Goal: Task Accomplishment & Management: Complete application form

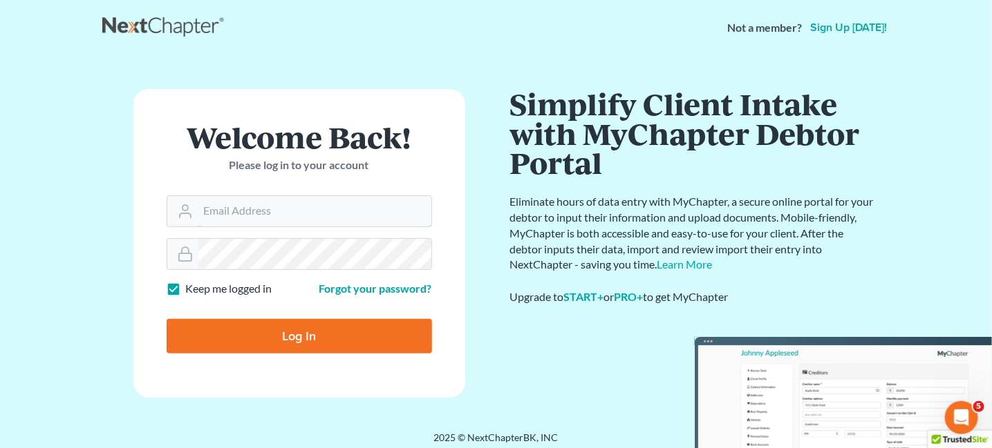
type input "[EMAIL_ADDRESS][PERSON_NAME][DOMAIN_NAME]"
click at [200, 348] on input "Log In" at bounding box center [299, 336] width 265 height 35
type input "Thinking..."
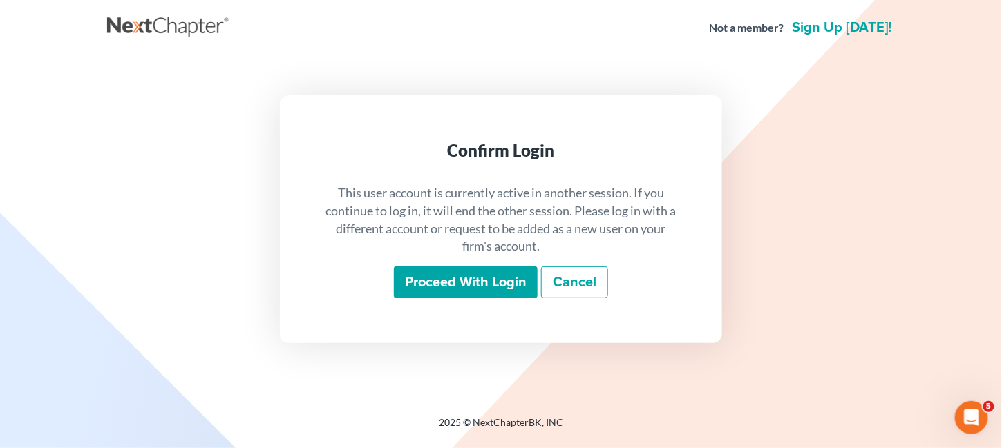
click at [425, 281] on input "Proceed with login" at bounding box center [466, 283] width 144 height 32
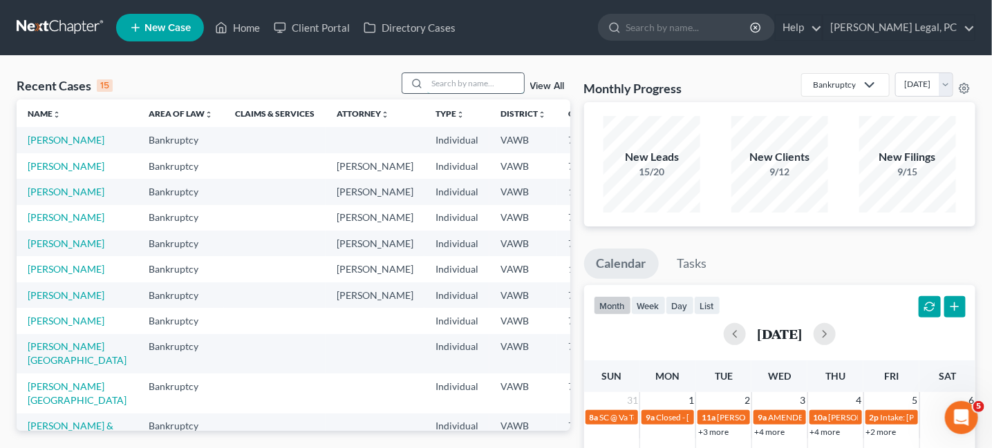
click at [475, 83] on input "search" at bounding box center [475, 83] width 97 height 20
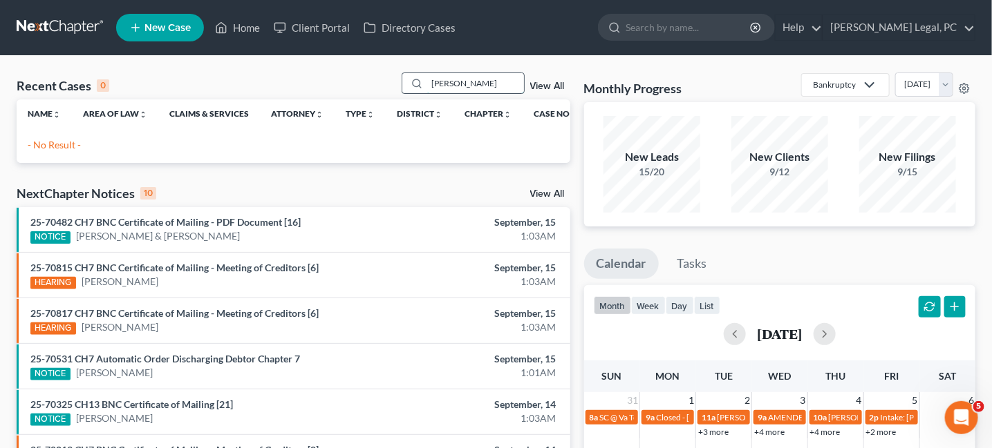
drag, startPoint x: 464, startPoint y: 79, endPoint x: 419, endPoint y: 84, distance: 45.1
click at [419, 85] on div "kincer" at bounding box center [462, 83] width 123 height 21
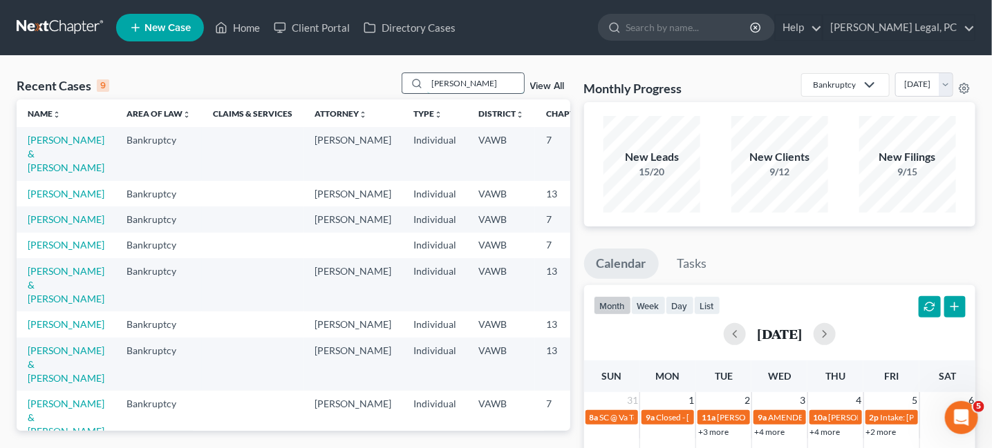
drag, startPoint x: 467, startPoint y: 86, endPoint x: 428, endPoint y: 86, distance: 38.7
click at [428, 86] on div "charles" at bounding box center [462, 83] width 123 height 21
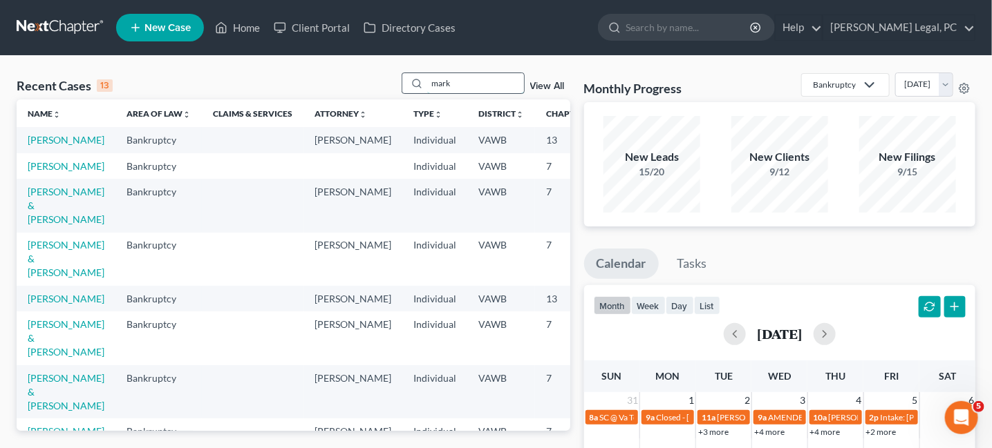
drag, startPoint x: 455, startPoint y: 77, endPoint x: 432, endPoint y: 86, distance: 25.4
click at [432, 86] on input "mark" at bounding box center [475, 83] width 97 height 20
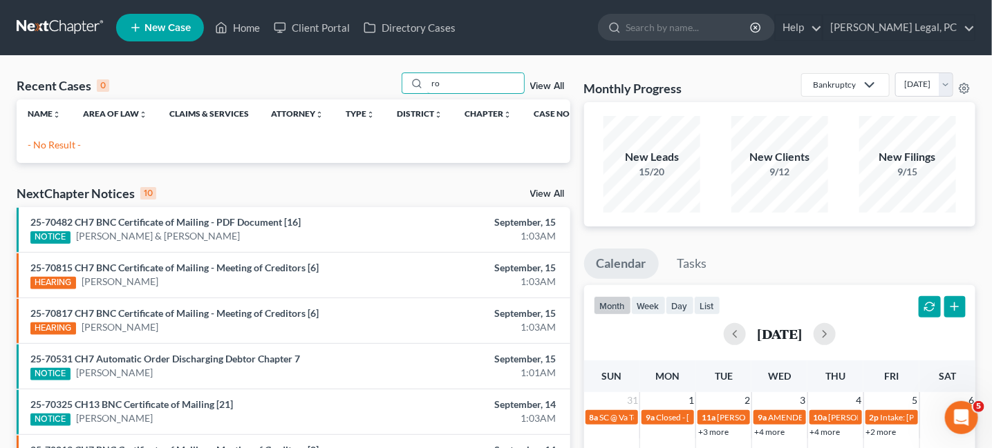
type input "r"
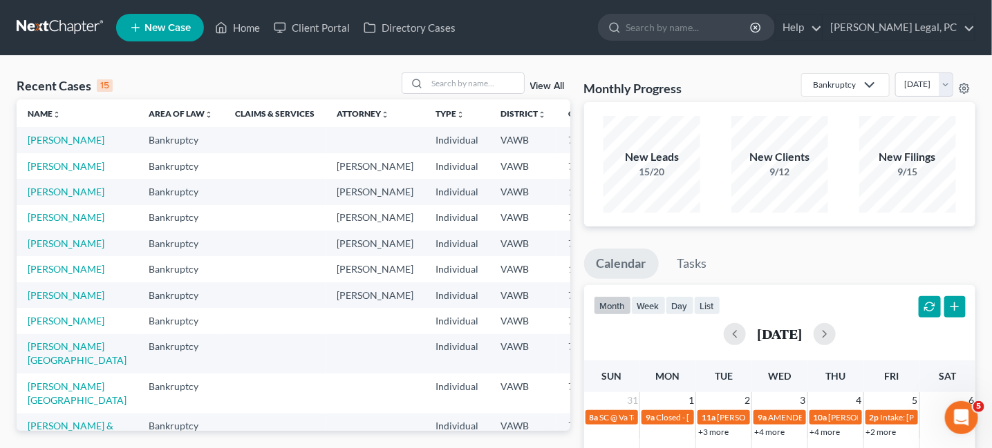
click at [178, 33] on link "New Case" at bounding box center [160, 28] width 88 height 28
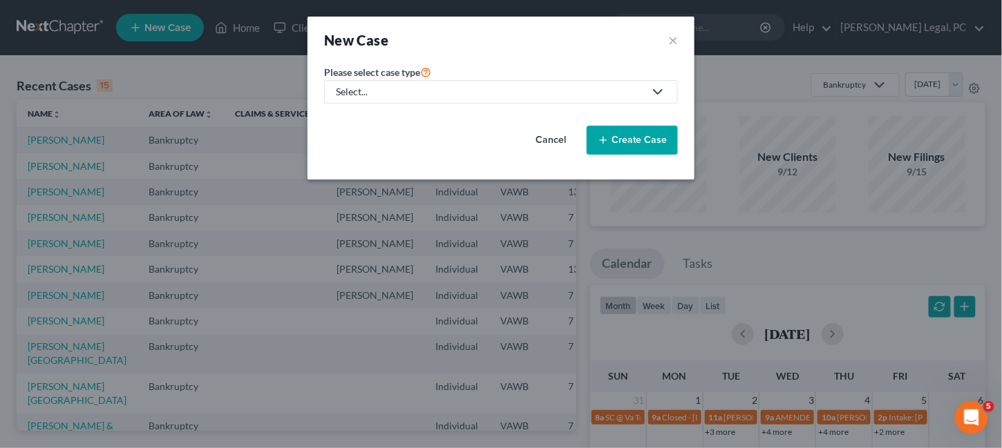
click at [650, 98] on icon at bounding box center [658, 92] width 17 height 17
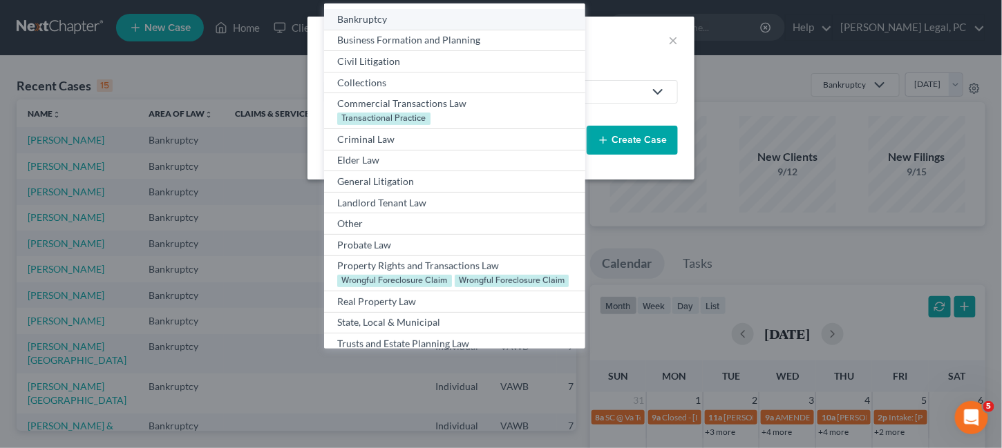
click at [389, 24] on div "Bankruptcy" at bounding box center [454, 19] width 234 height 14
select select "84"
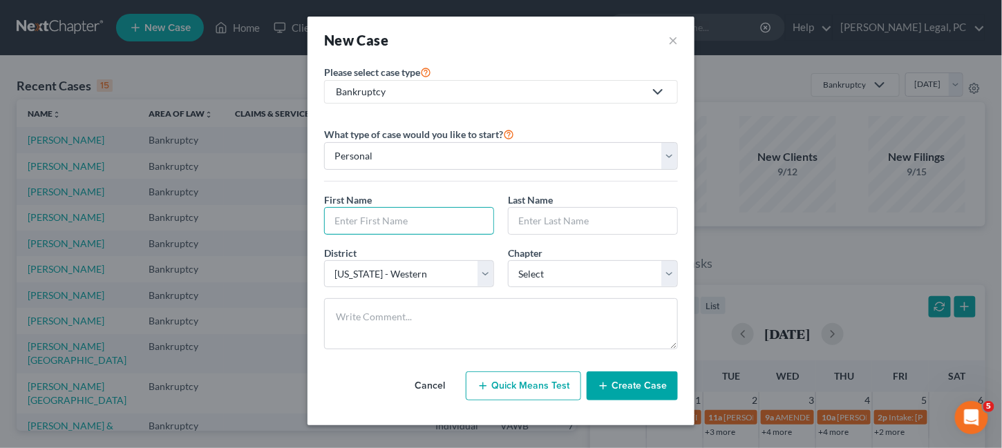
drag, startPoint x: 363, startPoint y: 213, endPoint x: 374, endPoint y: 192, distance: 23.2
click at [363, 212] on input "text" at bounding box center [409, 221] width 169 height 26
type input "Charles"
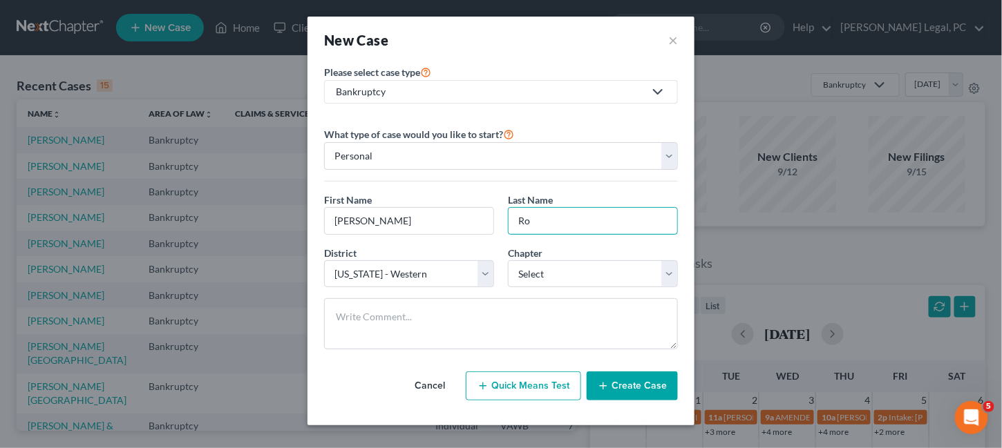
type input "R"
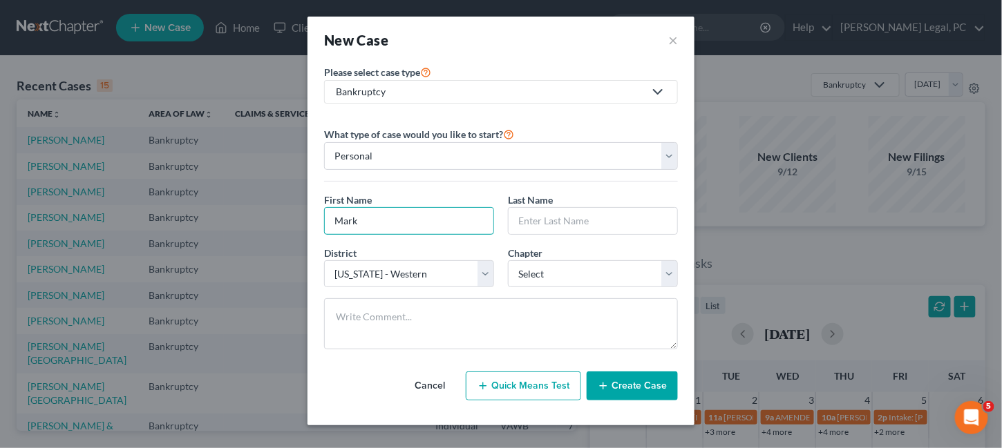
type input "Mark"
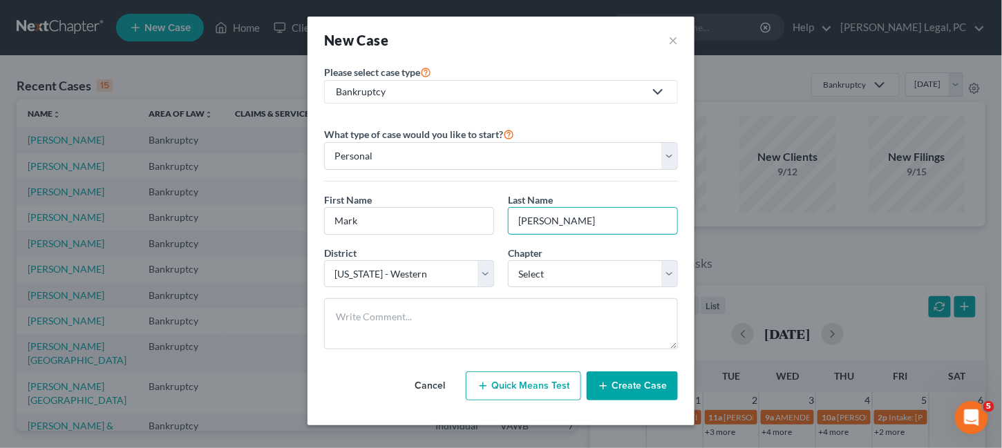
type input "Charles"
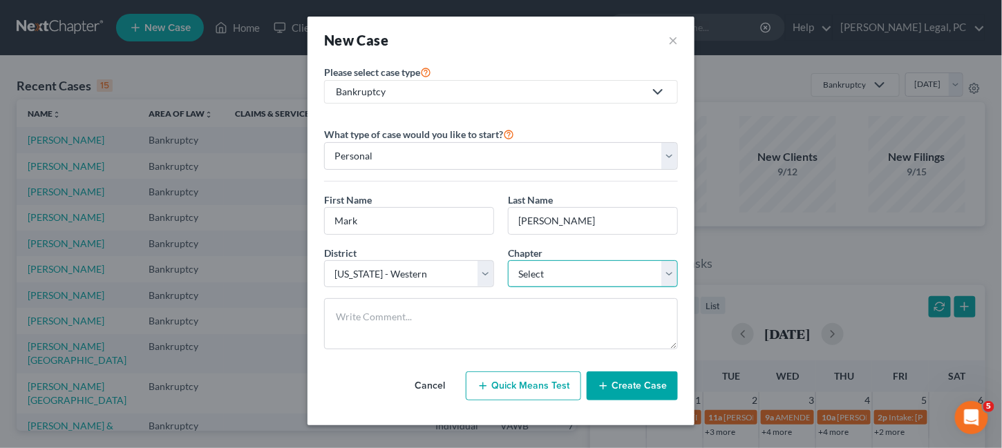
click at [578, 269] on select "Select 7 11 12 13" at bounding box center [593, 274] width 170 height 28
select select "0"
click at [508, 260] on select "Select 7 11 12 13" at bounding box center [593, 274] width 170 height 28
click at [646, 377] on button "Create Case" at bounding box center [632, 386] width 91 height 29
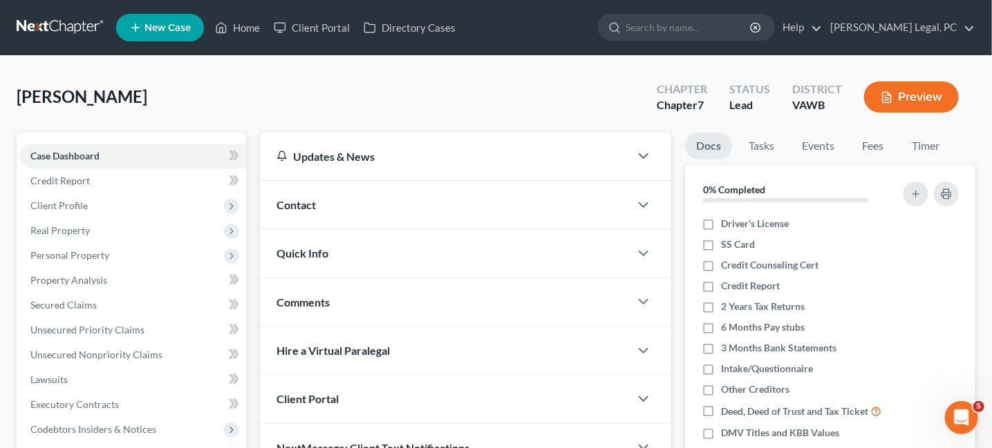
click at [311, 207] on span "Contact" at bounding box center [295, 204] width 39 height 13
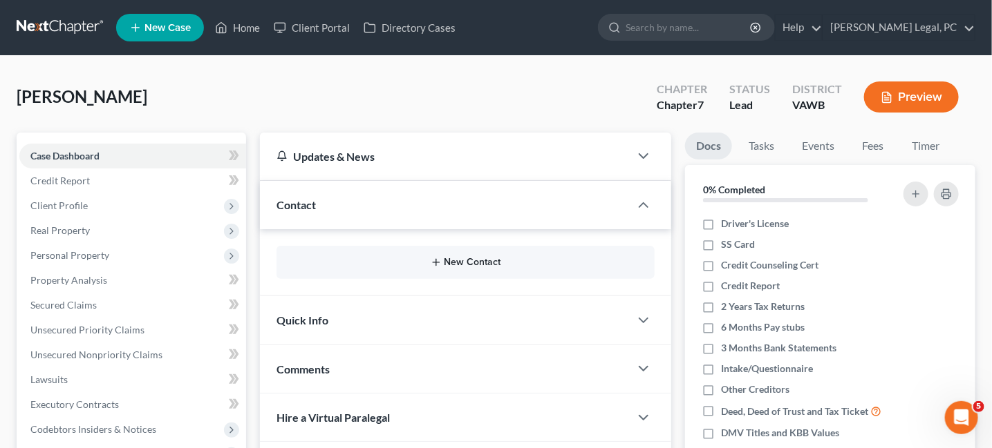
click at [440, 261] on icon "button" at bounding box center [435, 262] width 11 height 11
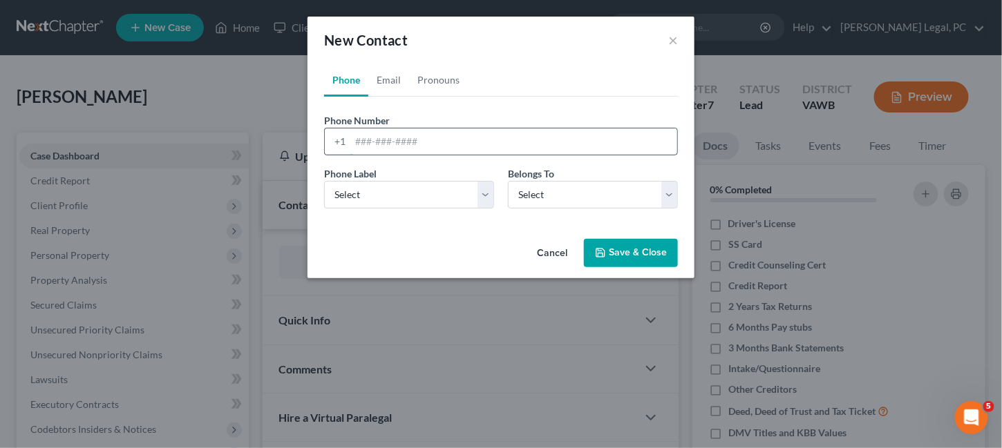
click at [358, 149] on input "tel" at bounding box center [513, 142] width 327 height 26
type input "276-781-4392"
click at [474, 196] on select "Select Mobile Home Work Other" at bounding box center [409, 195] width 170 height 28
select select "0"
click at [324, 181] on select "Select Mobile Home Work Other" at bounding box center [409, 195] width 170 height 28
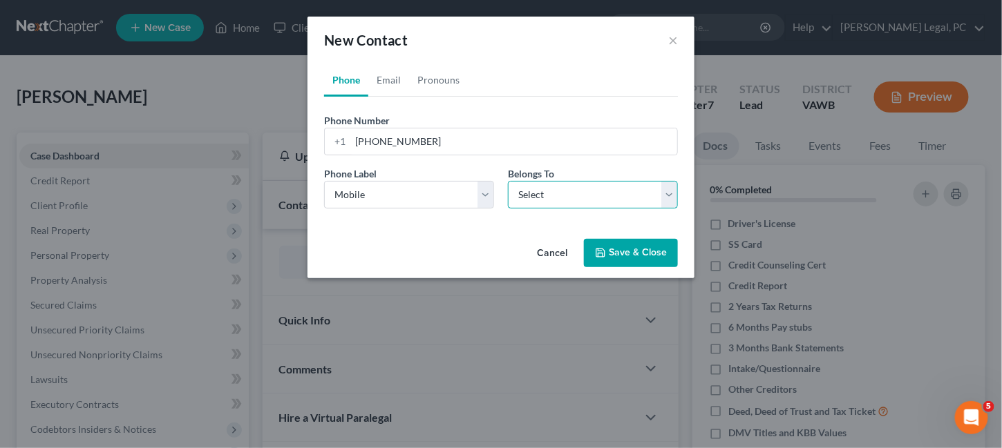
click at [546, 201] on select "Select Client Other" at bounding box center [593, 195] width 170 height 28
select select "0"
click at [508, 181] on select "Select Client Other" at bounding box center [593, 195] width 170 height 28
select select "0"
click at [380, 80] on link "Email" at bounding box center [388, 80] width 41 height 33
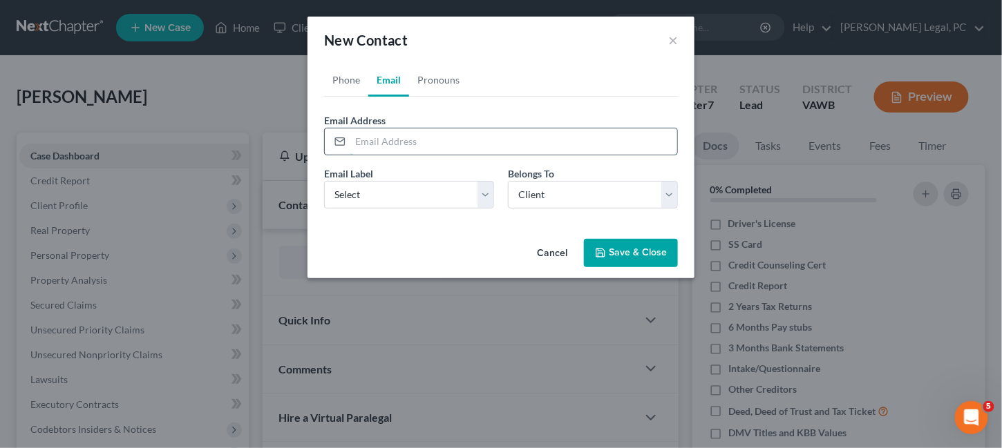
click at [379, 134] on input "email" at bounding box center [513, 142] width 327 height 26
type input "markcharles56@hotmail.com"
select select "0"
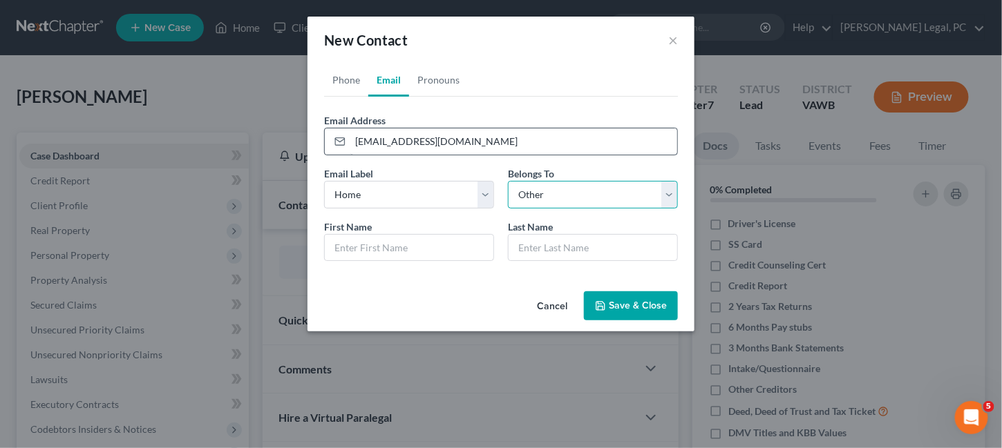
select select "0"
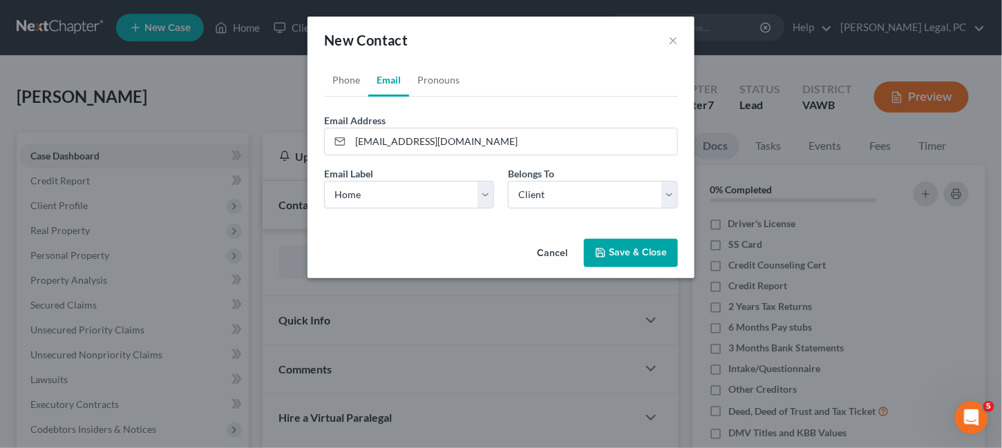
click at [645, 250] on button "Save & Close" at bounding box center [631, 253] width 94 height 29
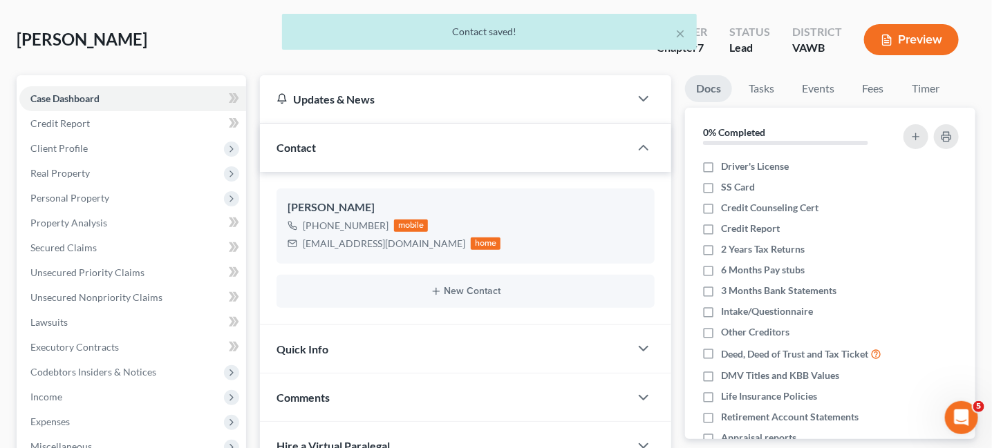
scroll to position [138, 0]
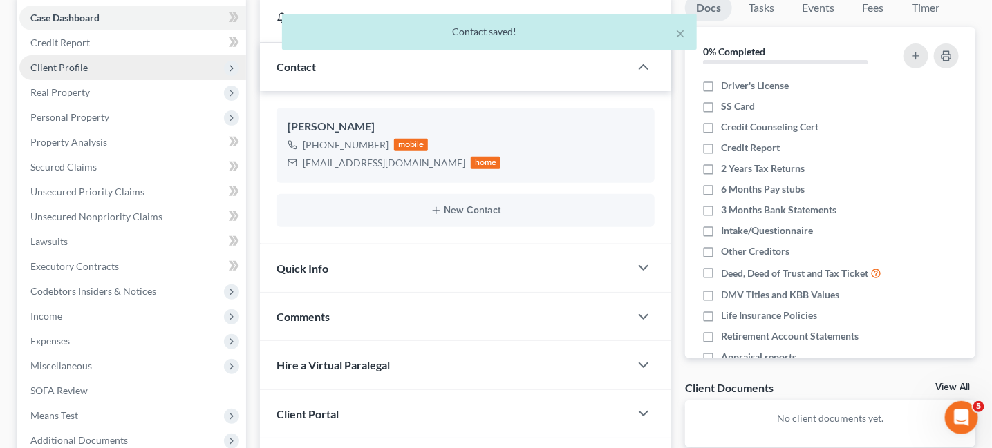
click at [47, 69] on span "Client Profile" at bounding box center [58, 67] width 57 height 12
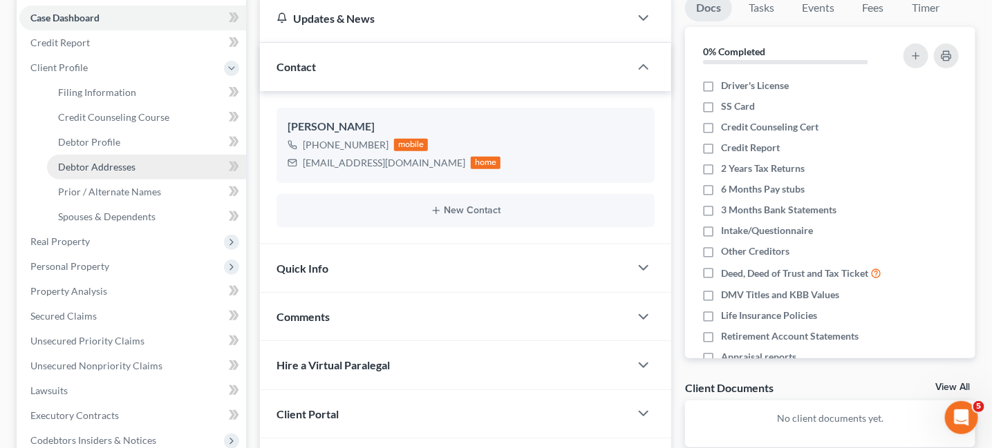
click at [108, 169] on span "Debtor Addresses" at bounding box center [96, 167] width 77 height 12
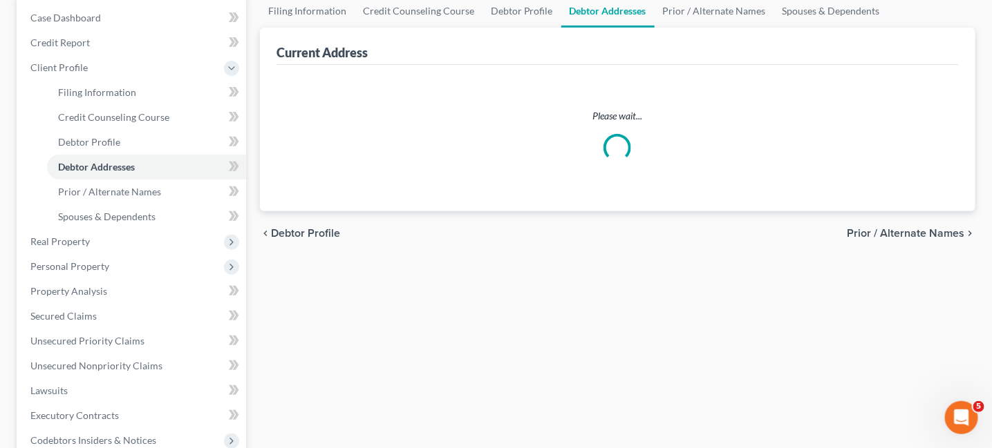
select select "0"
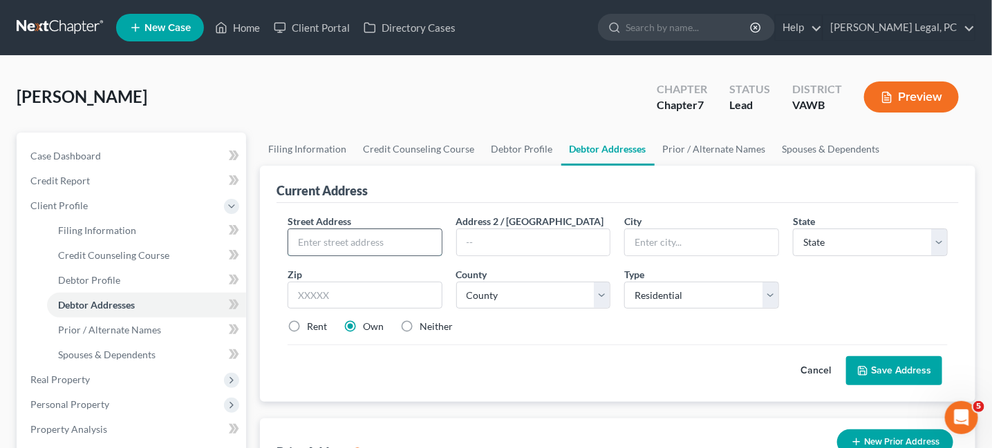
click at [375, 250] on input "text" at bounding box center [364, 242] width 153 height 26
type input "1027 Wood Hollow Road"
type input "W"
type input "Vansant"
select select "48"
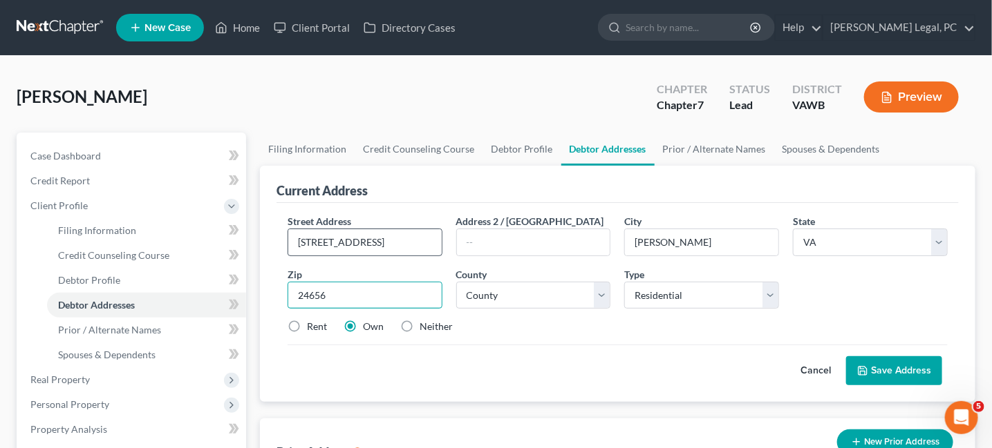
type input "24656"
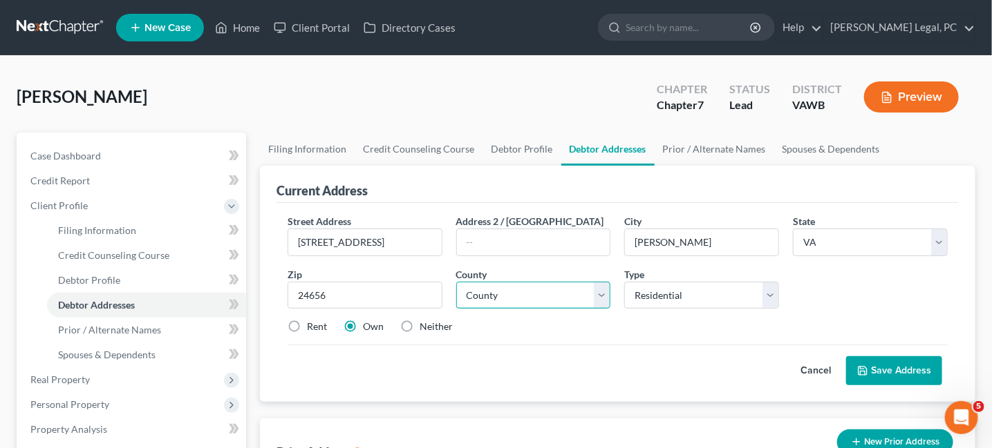
click at [610, 288] on select "County Accomack County Albemarle County Alexandria city Alleghany County Amelia…" at bounding box center [533, 296] width 155 height 28
select select "16"
click at [456, 282] on select "County Accomack County Albemarle County Alexandria city Alleghany County Amelia…" at bounding box center [533, 296] width 155 height 28
click at [871, 375] on button "Save Address" at bounding box center [894, 371] width 96 height 29
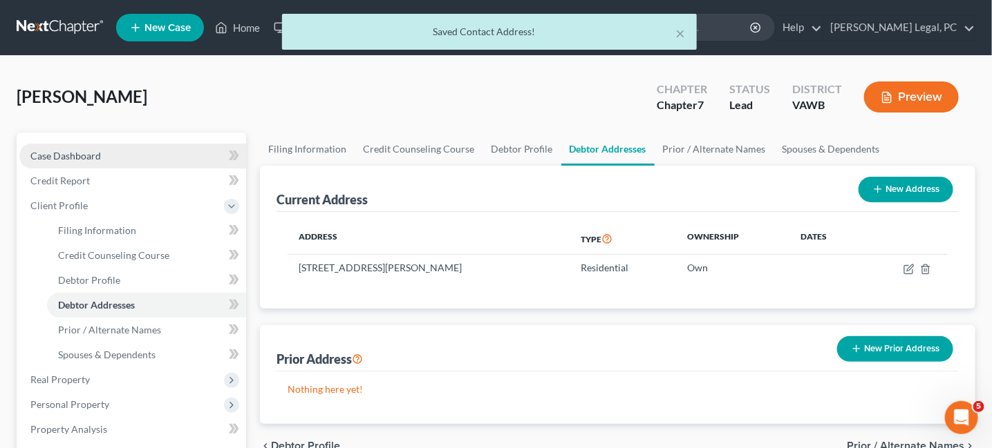
click at [78, 151] on span "Case Dashboard" at bounding box center [65, 156] width 70 height 12
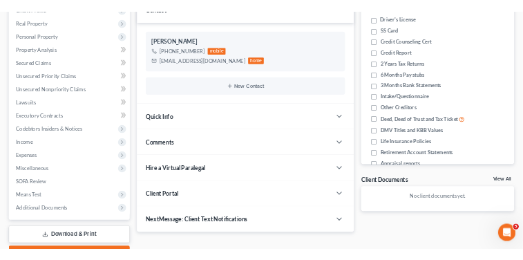
scroll to position [276, 0]
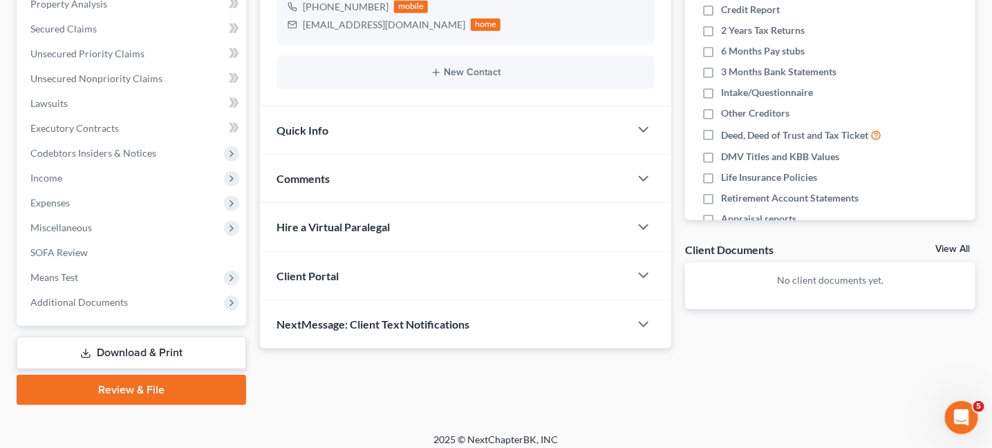
click at [361, 282] on div "Client Portal" at bounding box center [445, 276] width 370 height 48
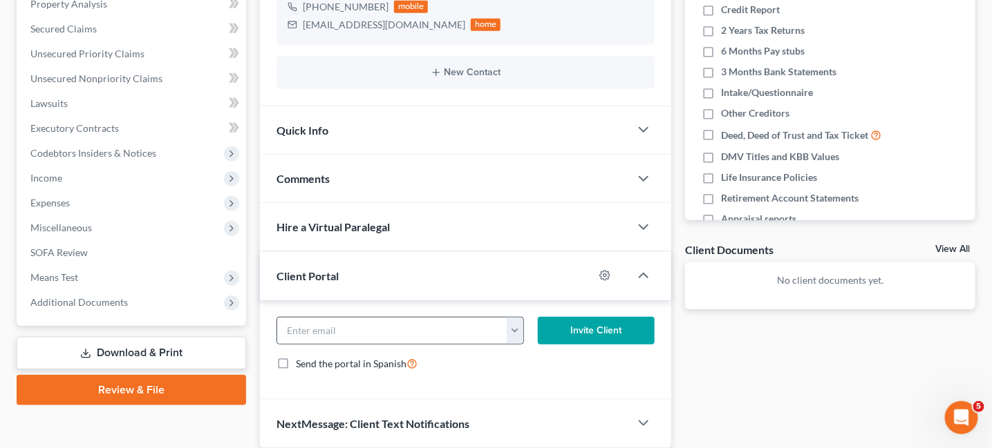
click at [515, 335] on button "button" at bounding box center [514, 331] width 17 height 26
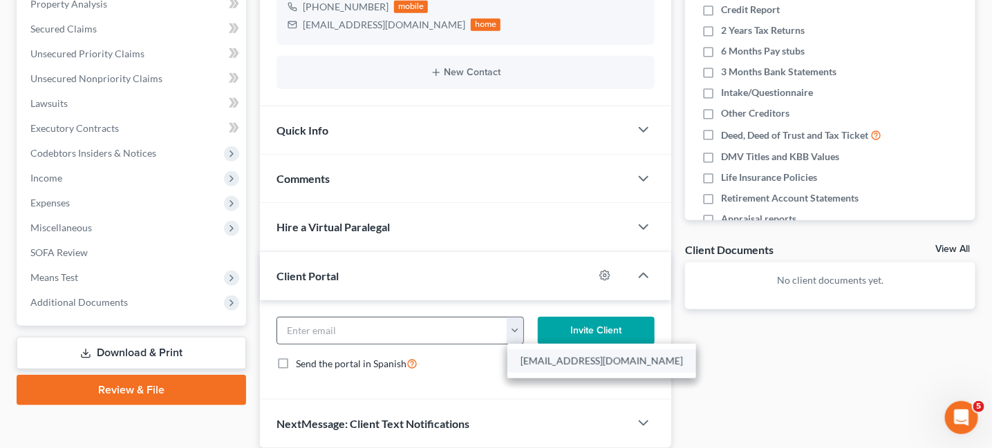
click at [522, 356] on link "markcharles56@hotmail.com" at bounding box center [601, 361] width 189 height 23
type input "markcharles56@hotmail.com"
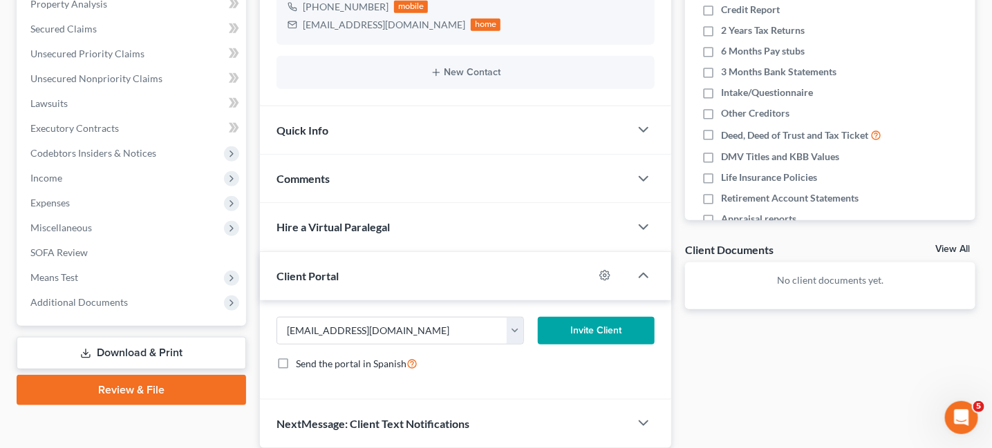
click at [587, 331] on button "Invite Client" at bounding box center [596, 331] width 117 height 28
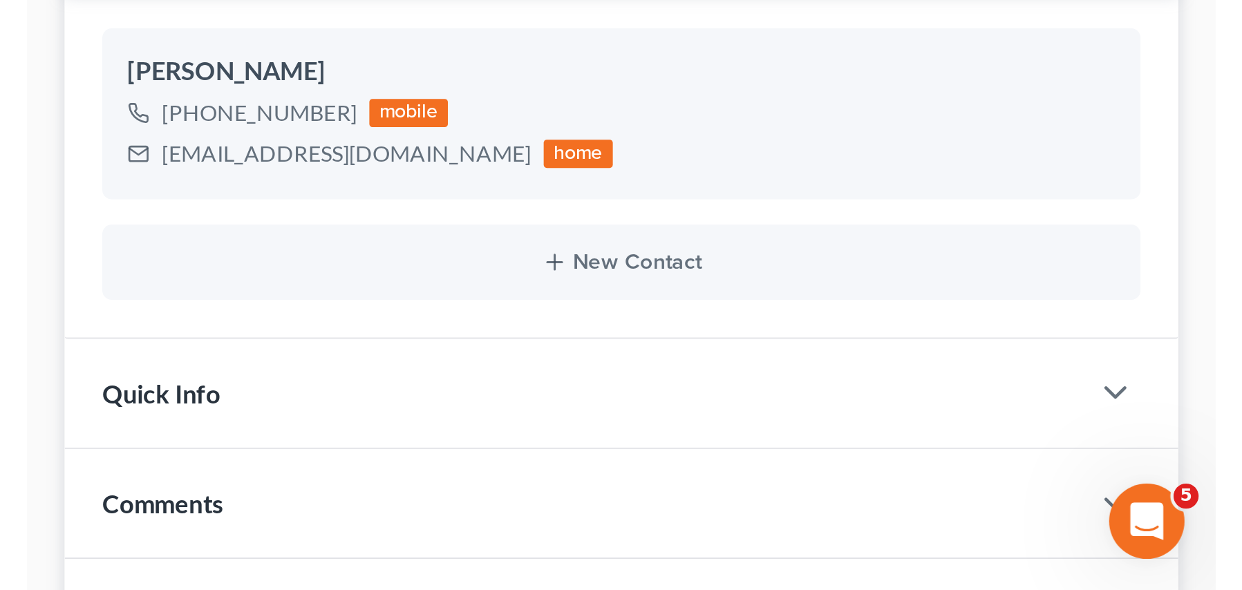
scroll to position [173, 0]
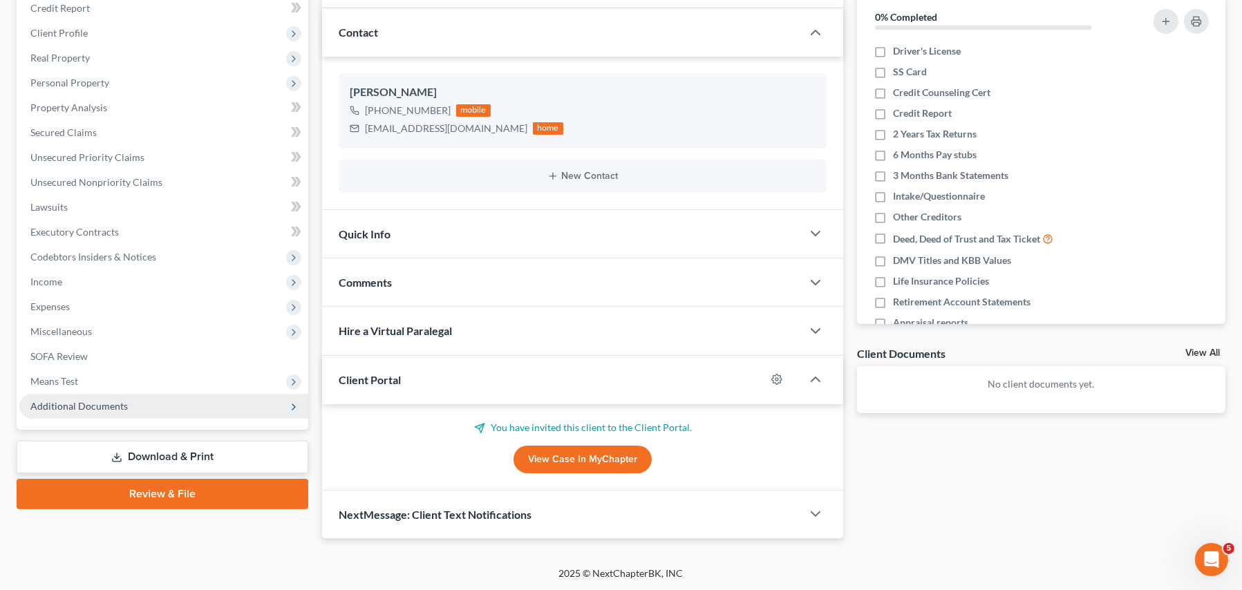
click at [91, 408] on span "Additional Documents" at bounding box center [78, 406] width 97 height 12
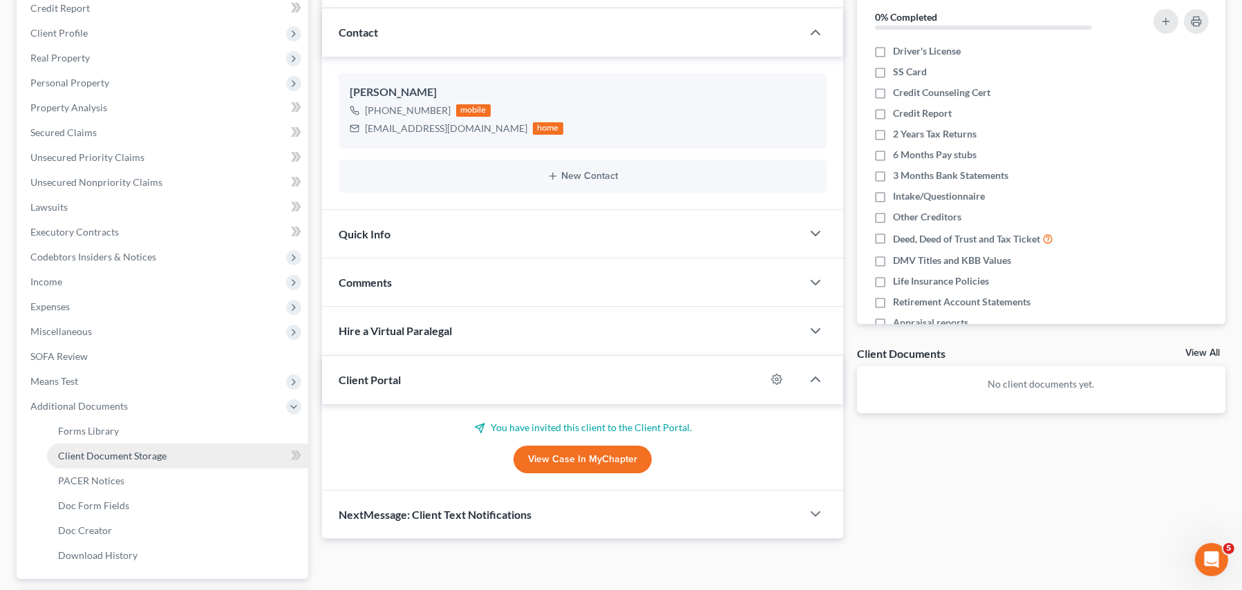
click at [93, 448] on span "Client Document Storage" at bounding box center [112, 456] width 108 height 12
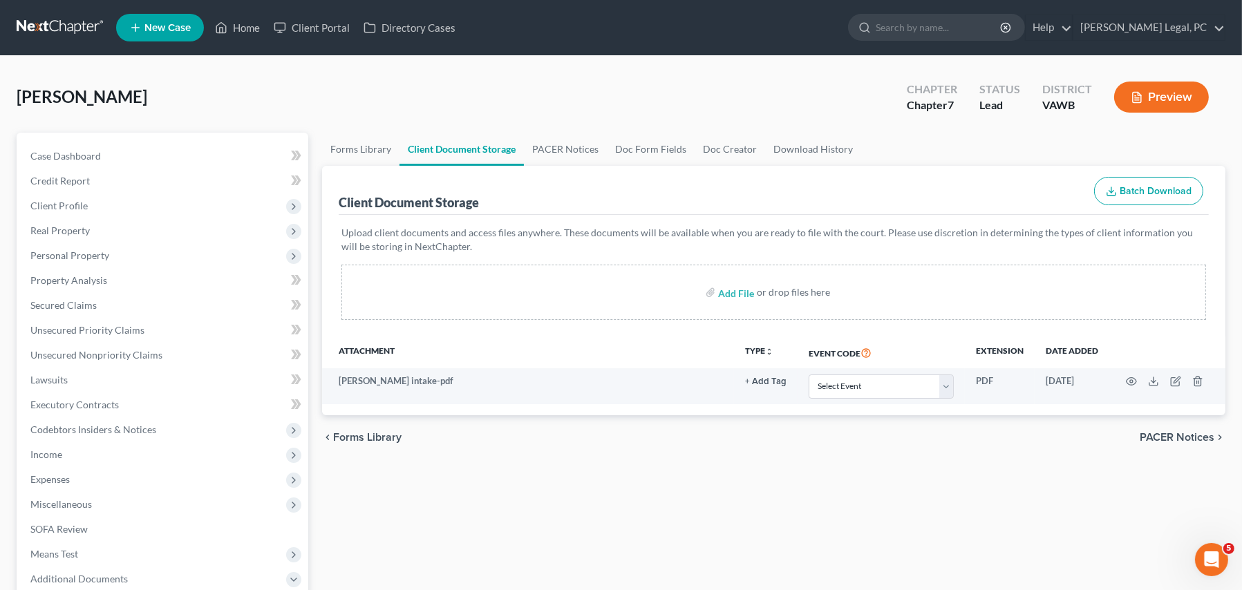
click at [57, 31] on link at bounding box center [61, 27] width 88 height 25
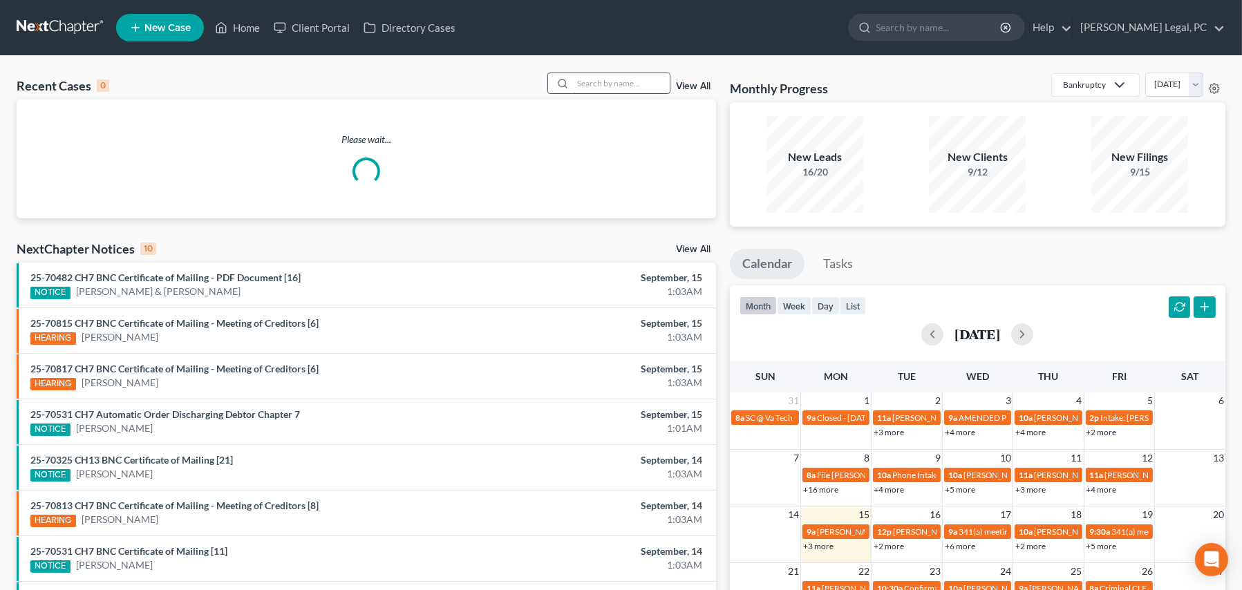
click at [618, 86] on input "search" at bounding box center [621, 83] width 97 height 20
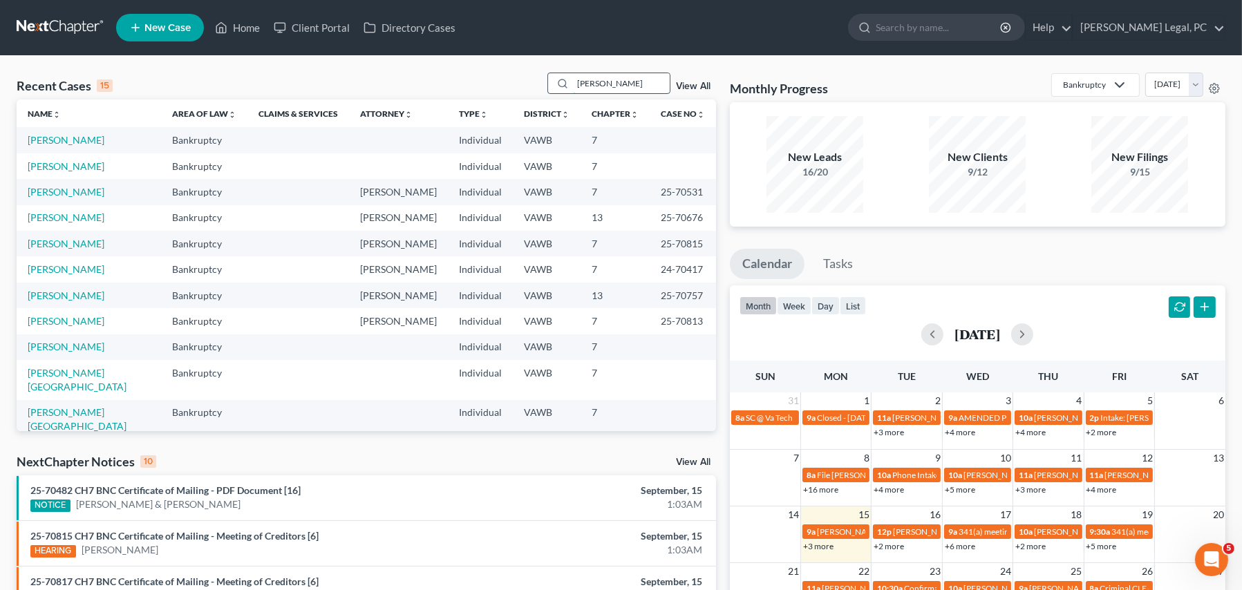
type input "owens"
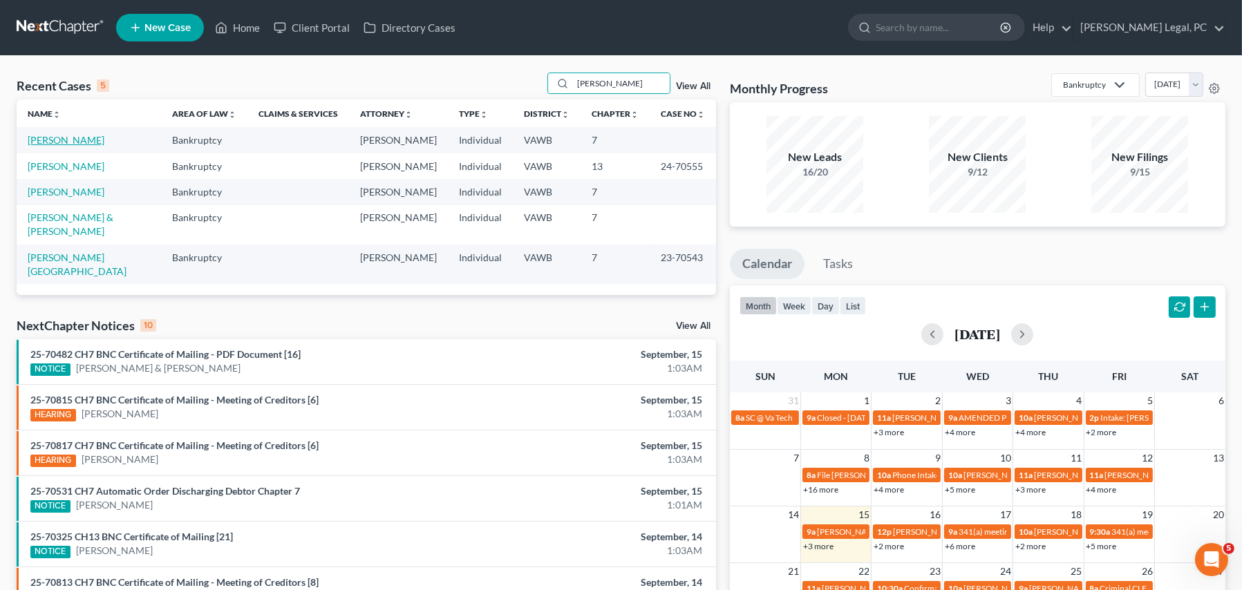
click at [67, 141] on link "[PERSON_NAME]" at bounding box center [66, 140] width 77 height 12
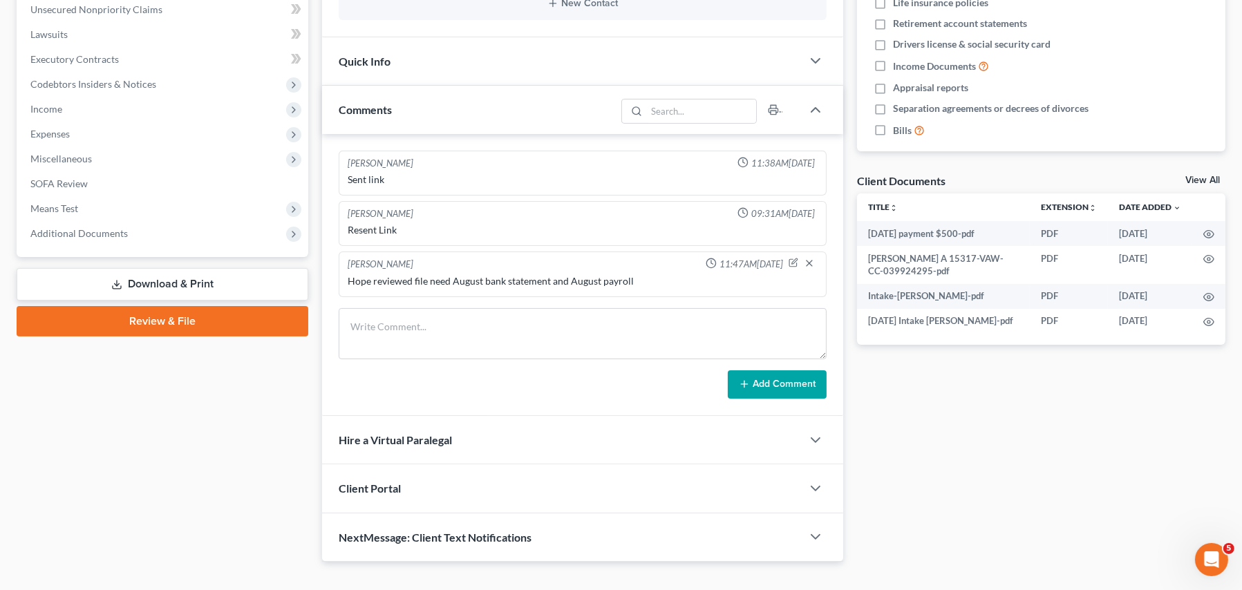
scroll to position [368, 0]
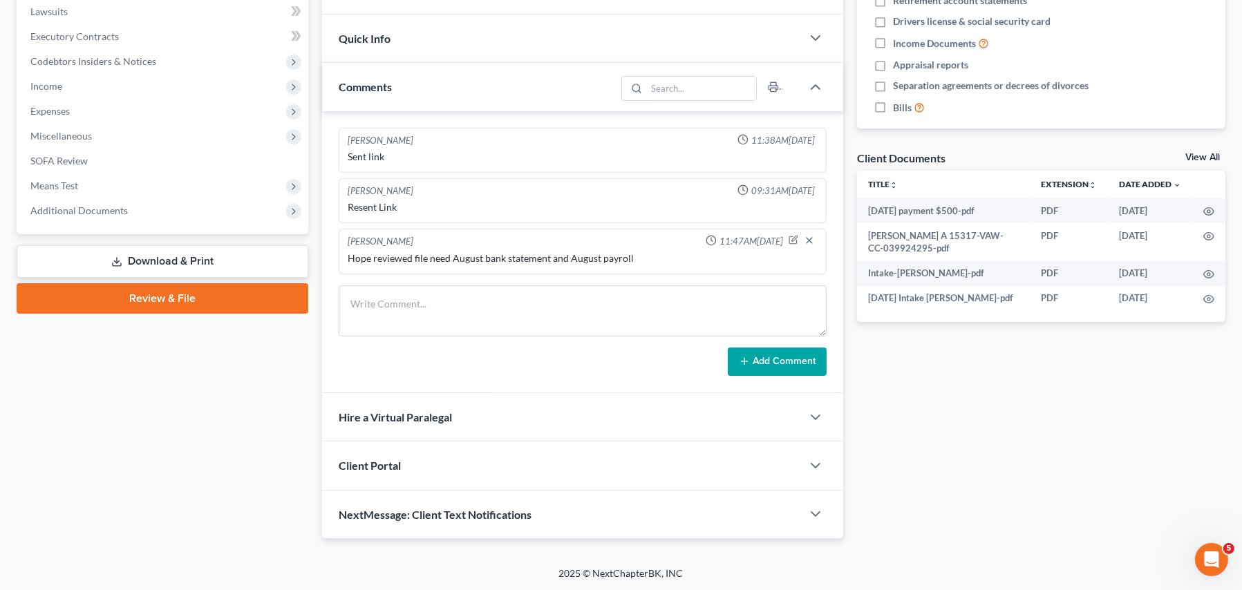
drag, startPoint x: 81, startPoint y: 218, endPoint x: 85, endPoint y: 236, distance: 17.8
click at [81, 218] on span "Additional Documents" at bounding box center [163, 210] width 289 height 25
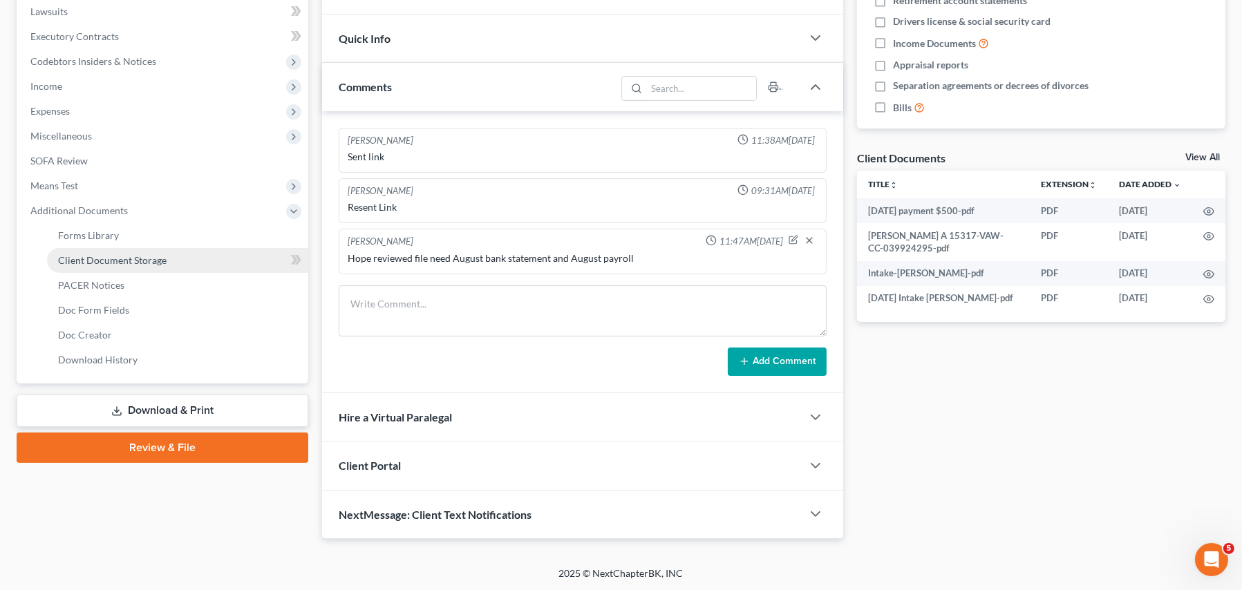
click at [120, 269] on link "Client Document Storage" at bounding box center [177, 260] width 261 height 25
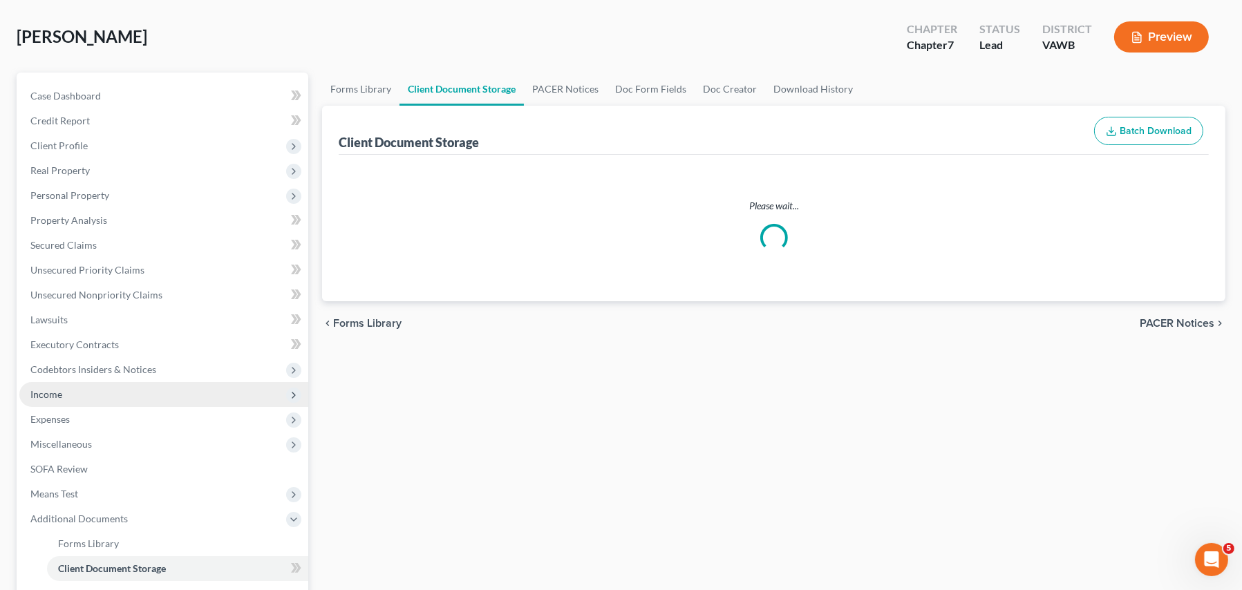
select select "0"
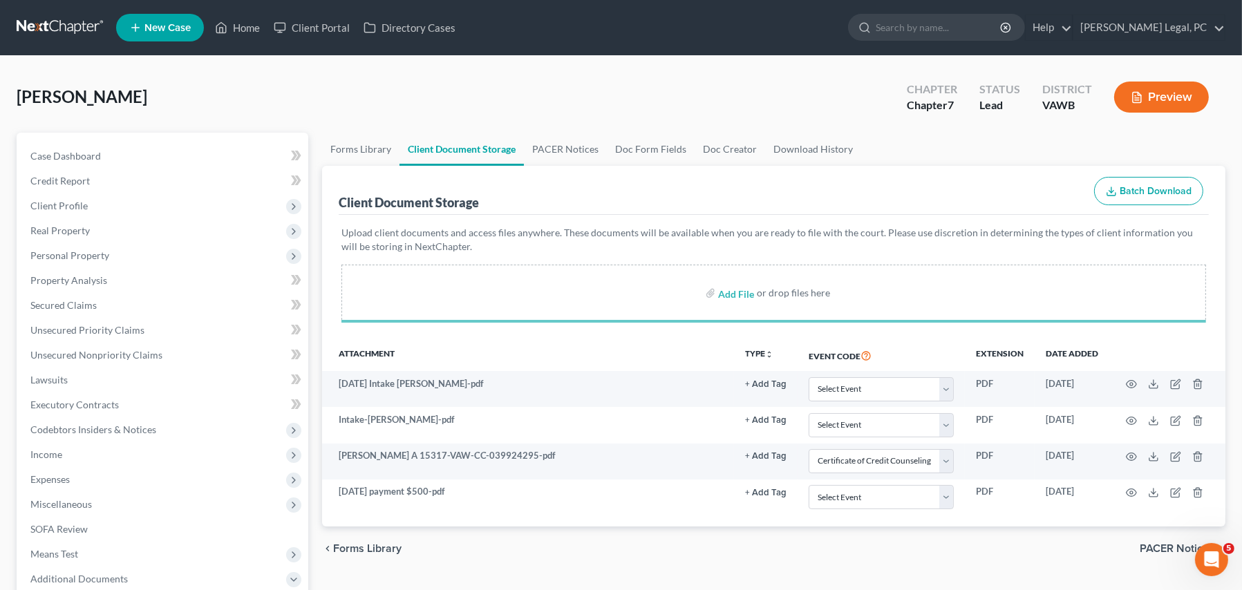
select select "0"
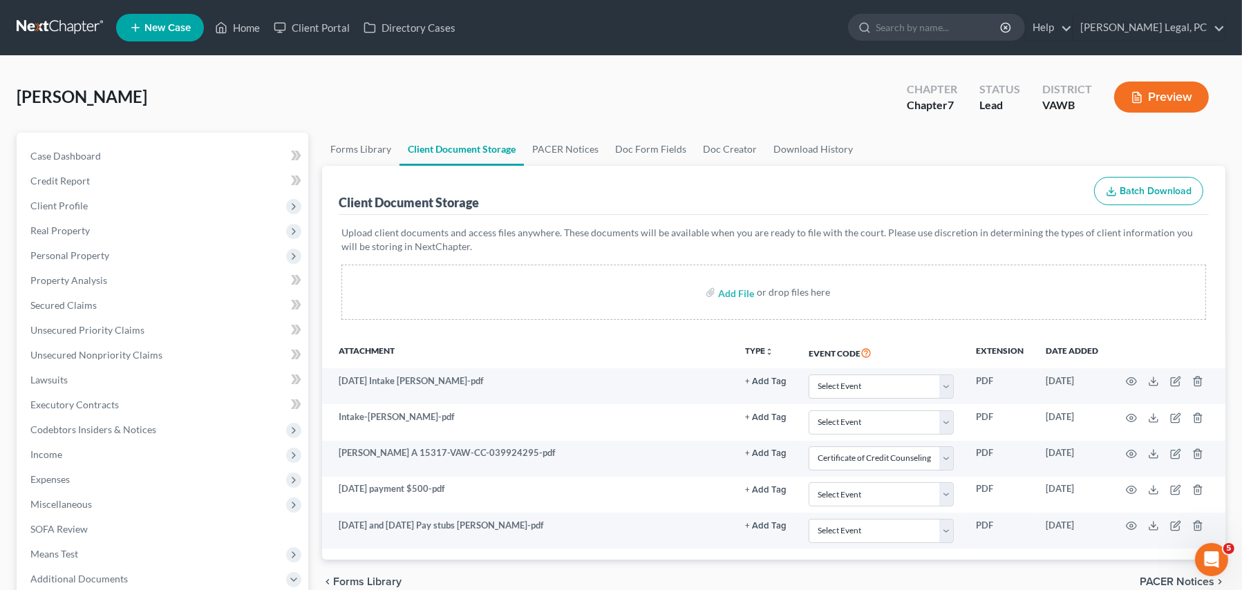
select select "0"
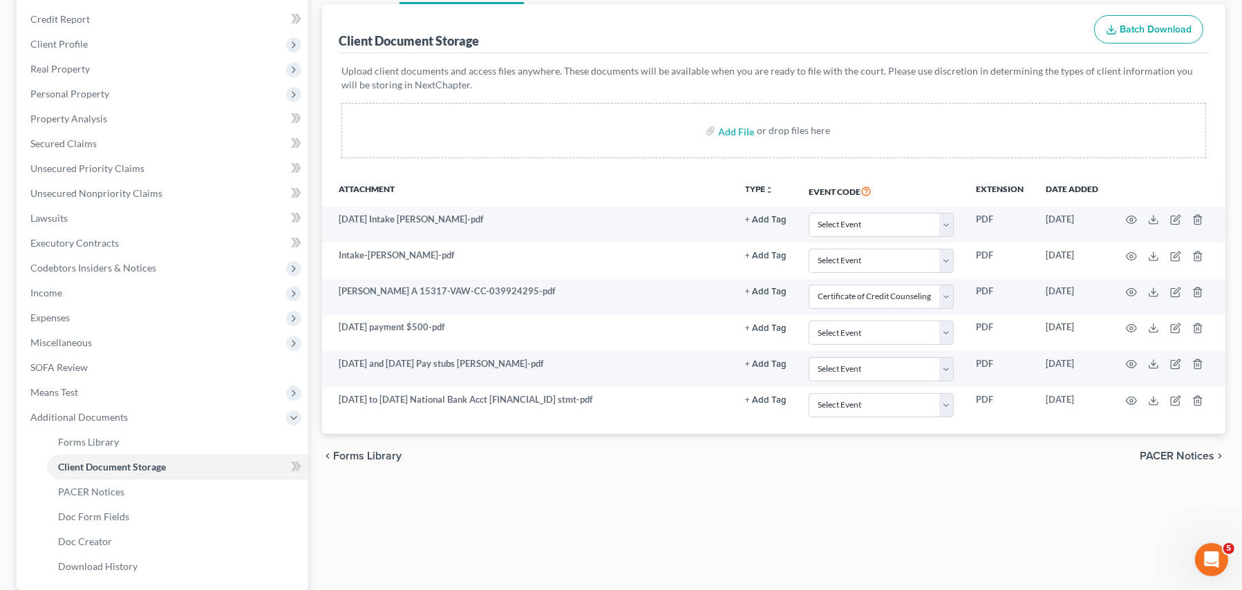
scroll to position [15, 0]
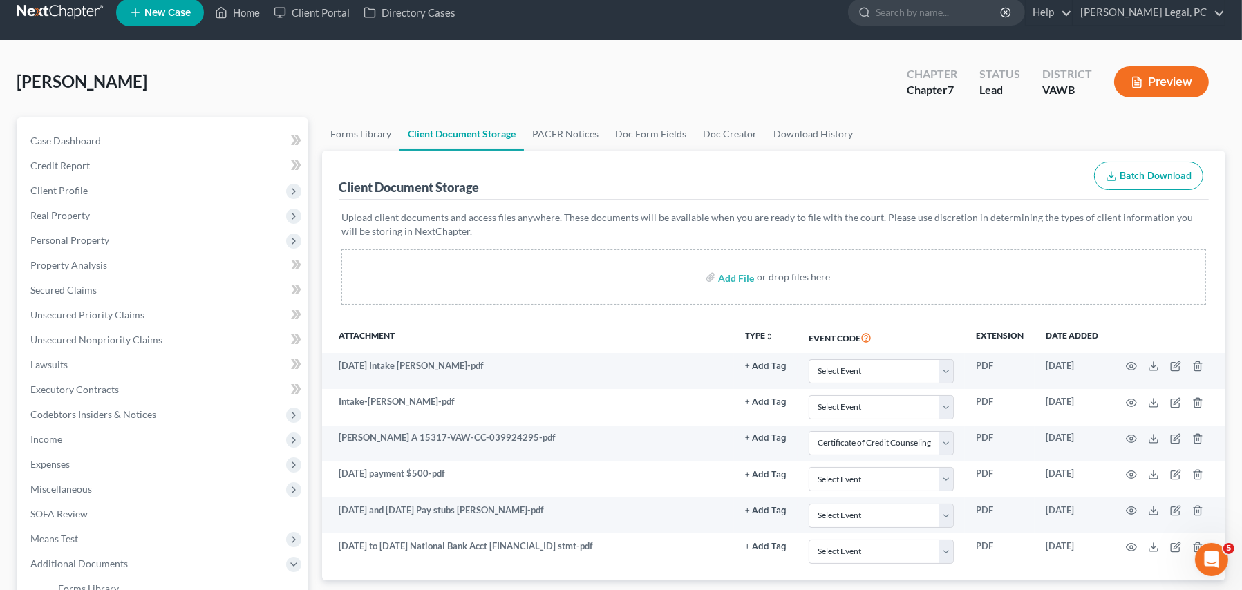
select select "0"
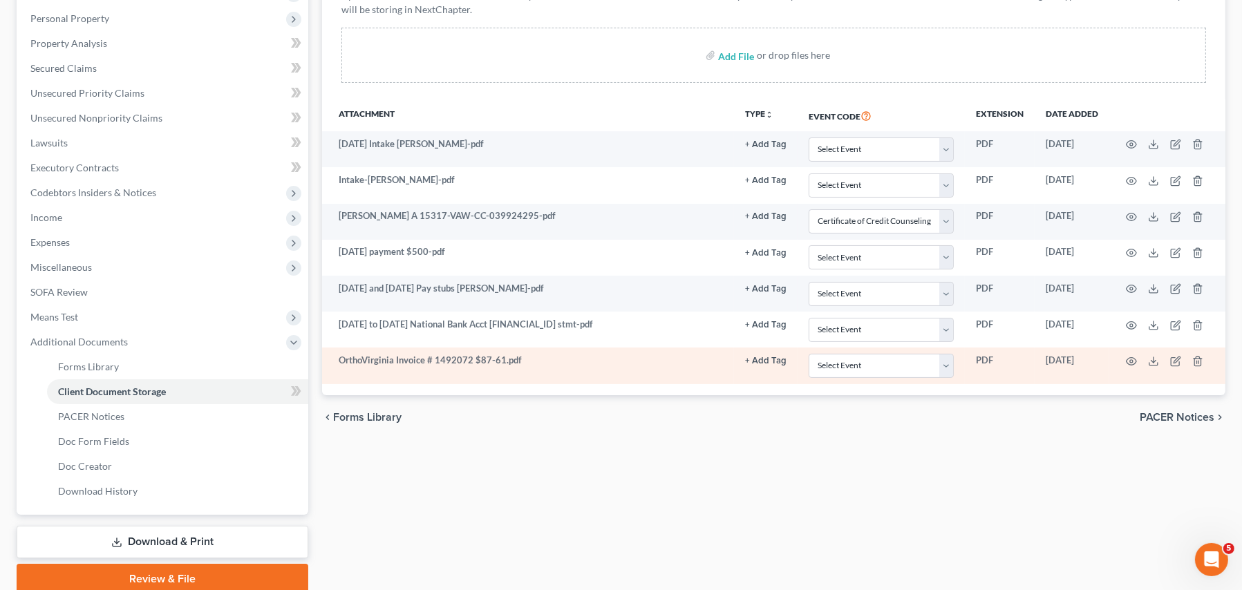
scroll to position [84, 0]
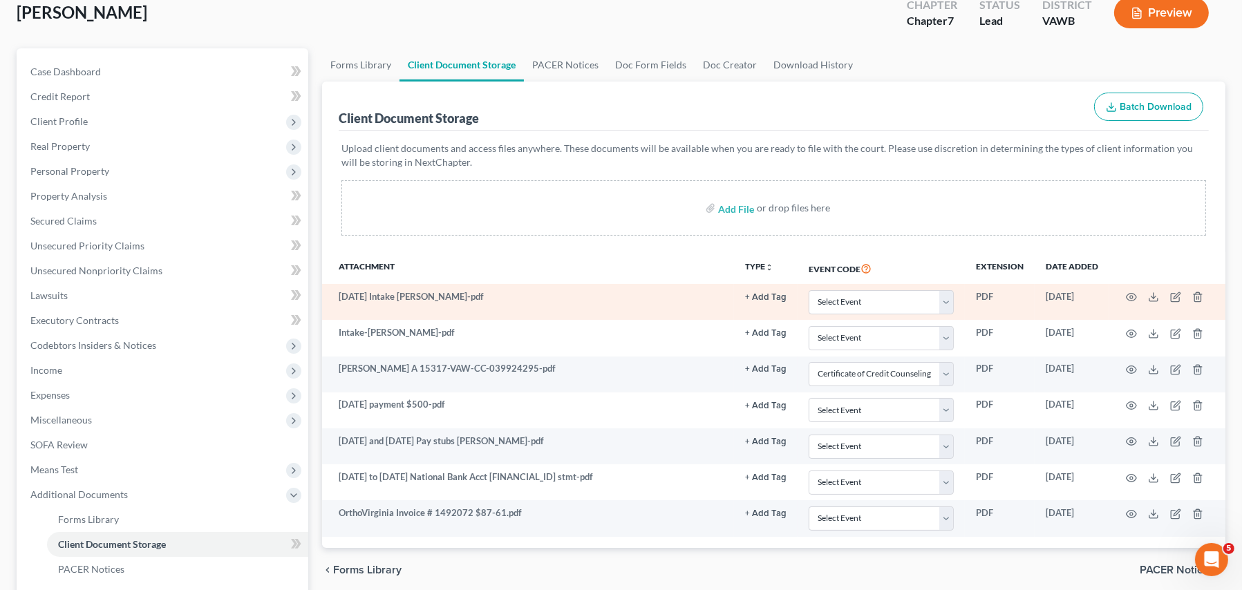
select select "0"
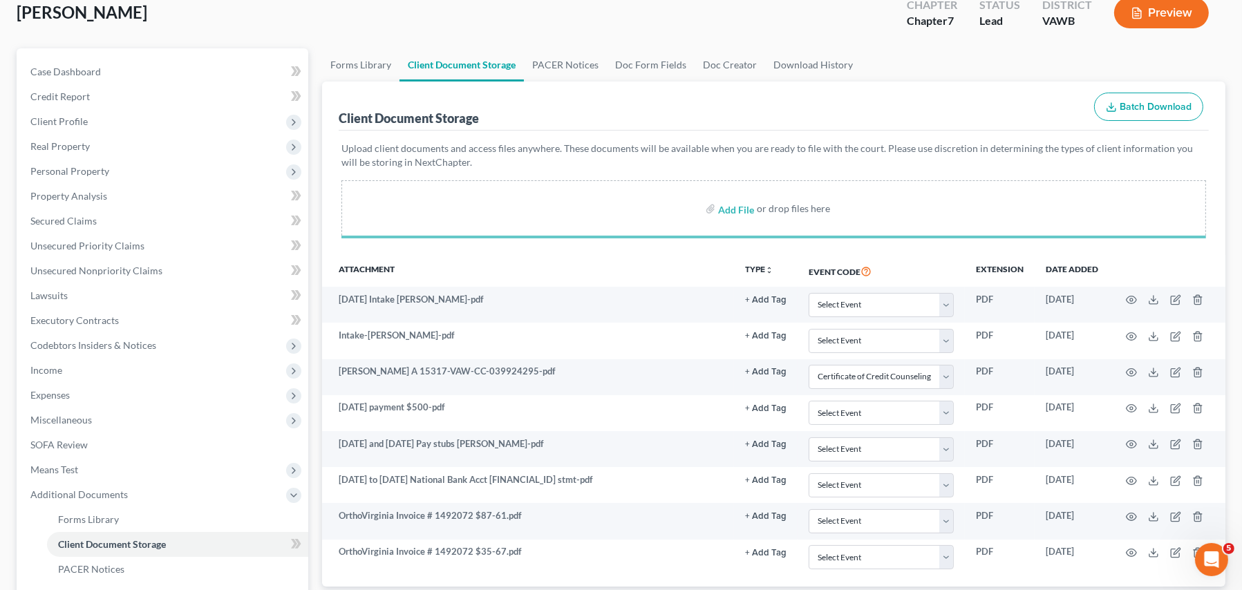
scroll to position [222, 0]
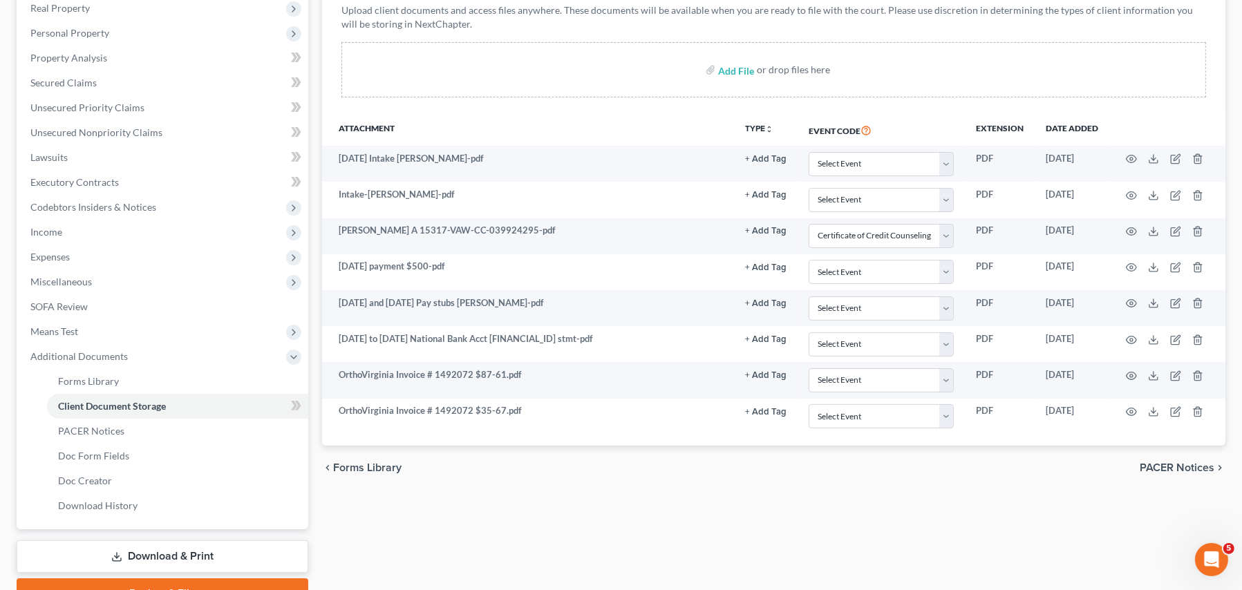
select select "0"
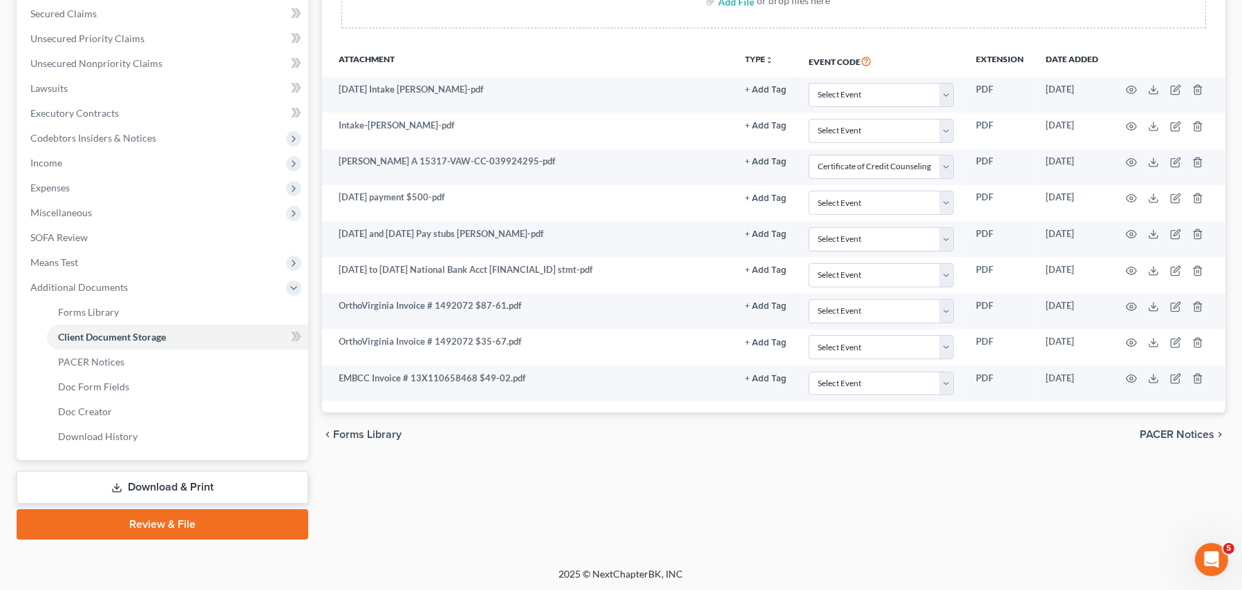
scroll to position [0, 0]
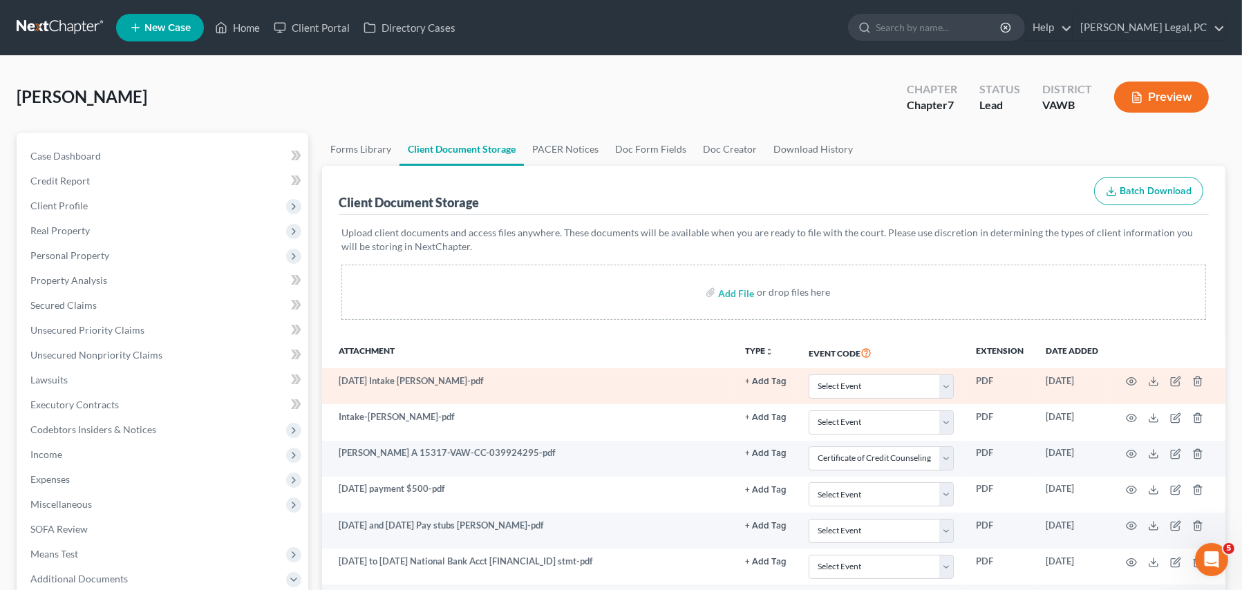
select select "0"
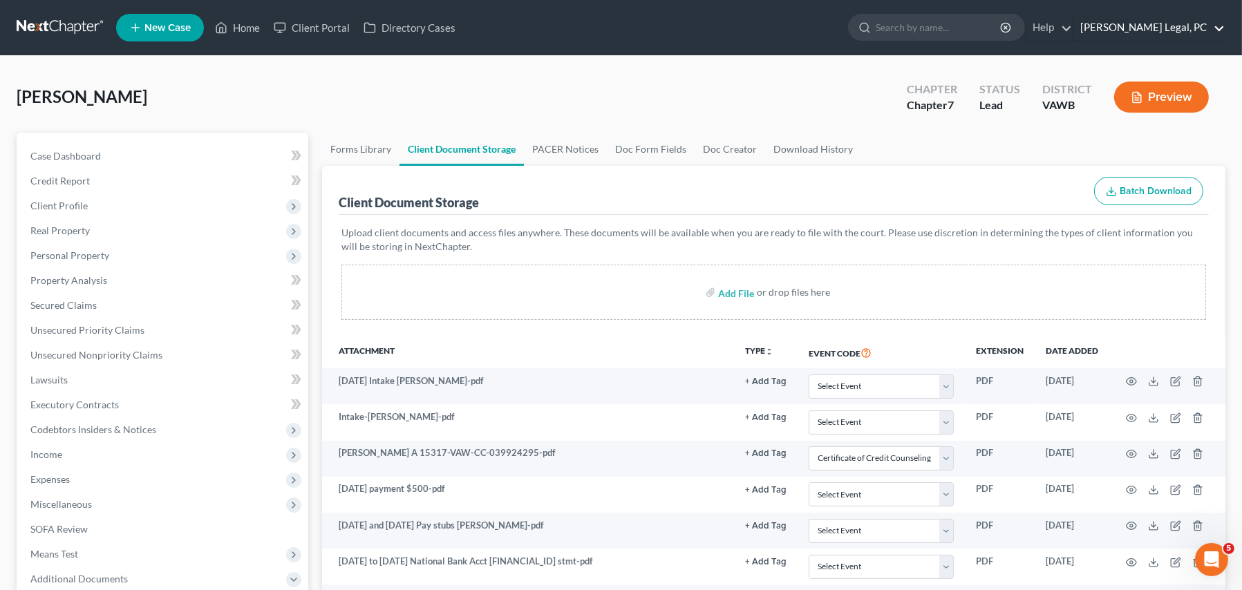
click at [1220, 27] on link "[PERSON_NAME] Legal, PC" at bounding box center [1148, 27] width 151 height 25
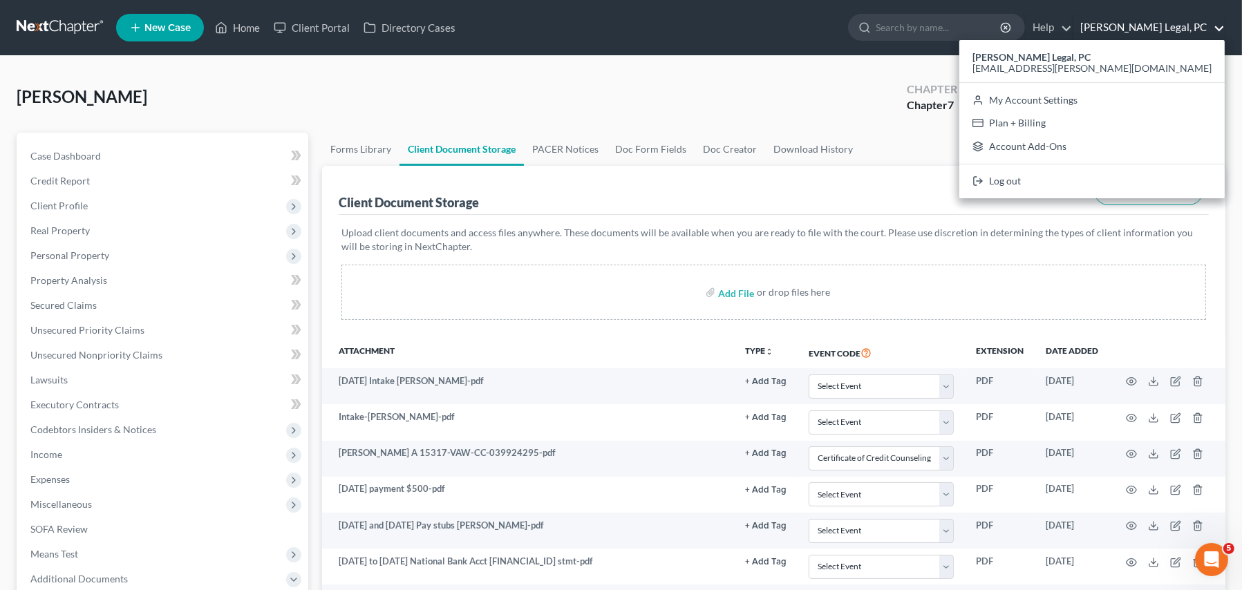
drag, startPoint x: 595, startPoint y: 124, endPoint x: 578, endPoint y: 120, distance: 17.8
click at [595, 124] on div "DeHart, Beth Upgraded Chapter Chapter 7 Status Lead District VAWB Preview" at bounding box center [621, 103] width 1209 height 60
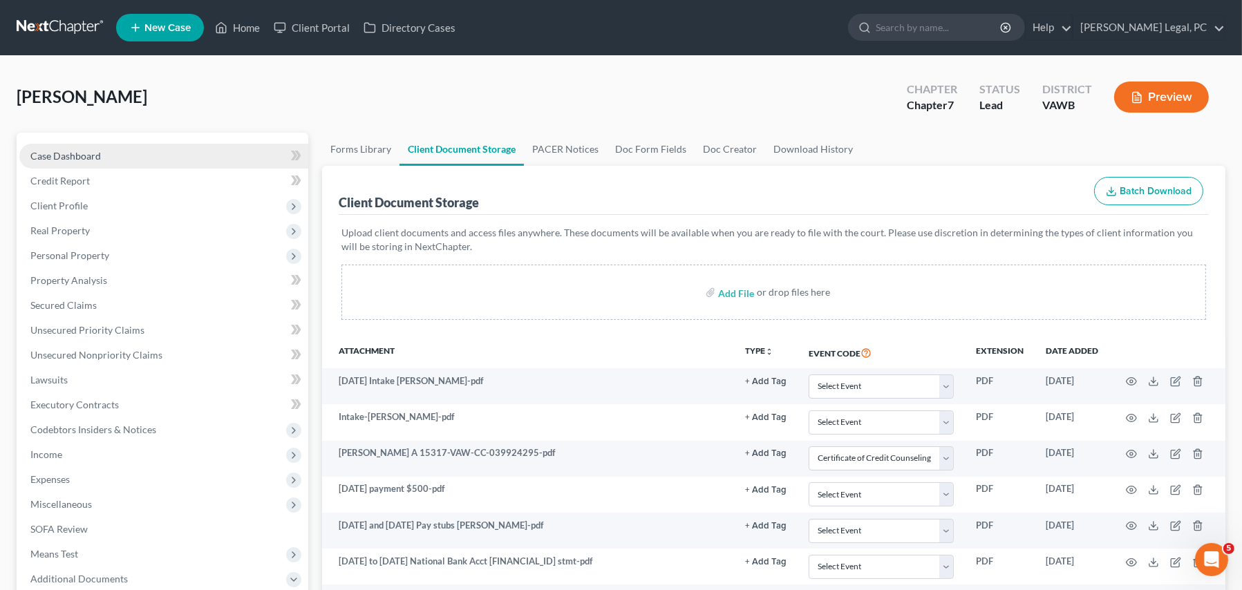
click at [59, 158] on span "Case Dashboard" at bounding box center [65, 156] width 70 height 12
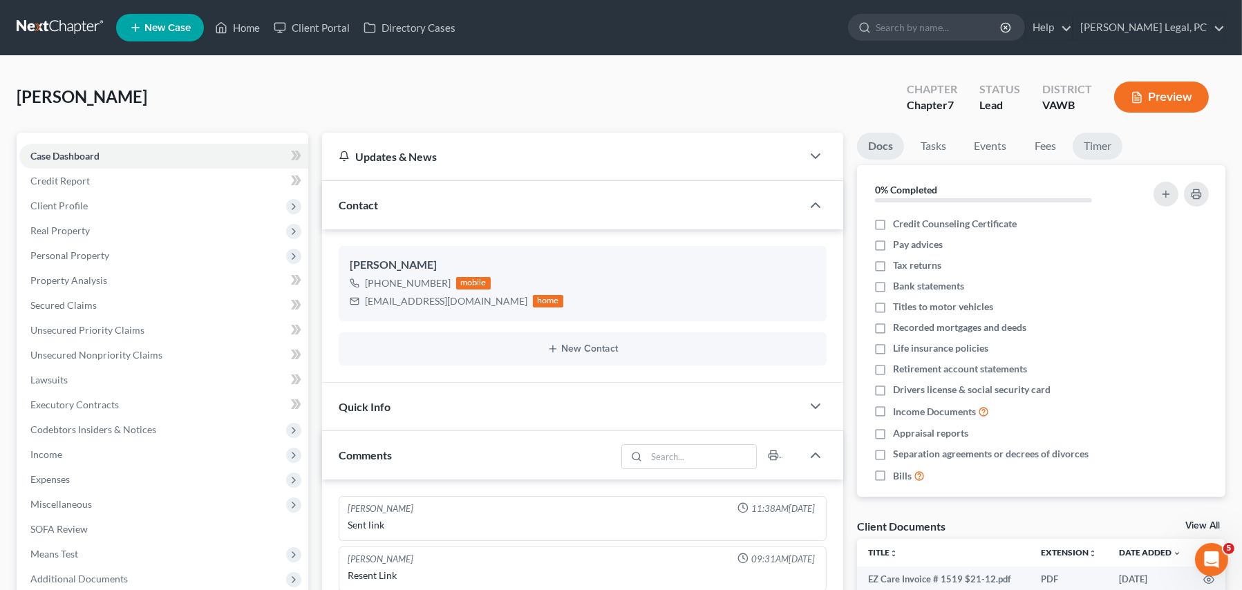
click at [1099, 143] on link "Timer" at bounding box center [1097, 146] width 50 height 27
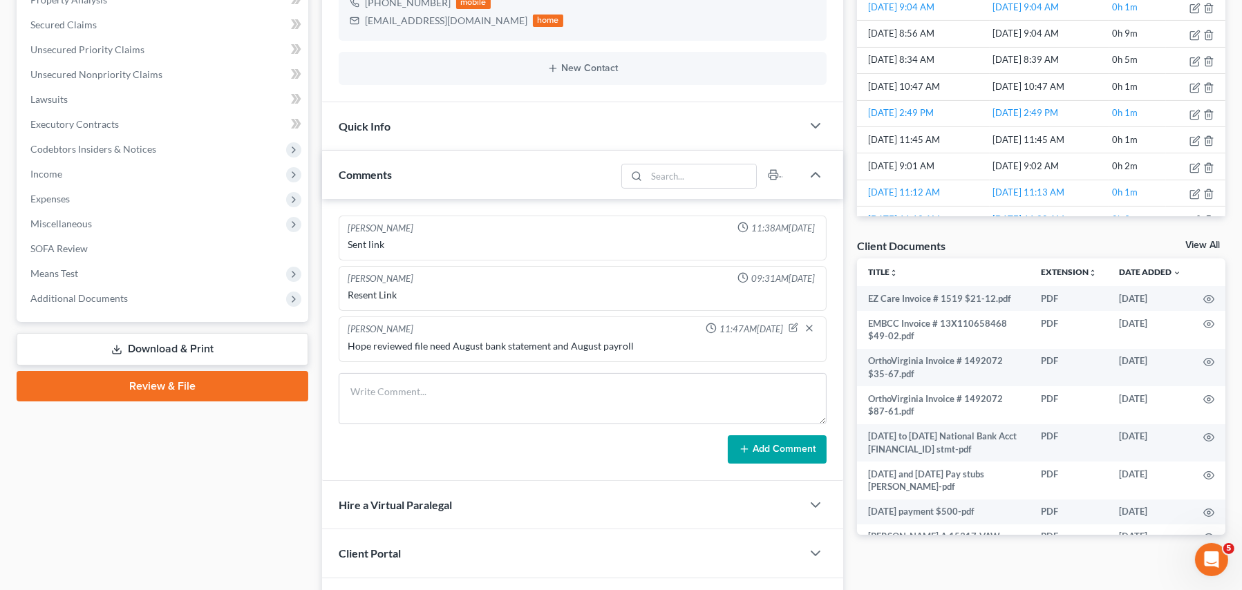
scroll to position [345, 0]
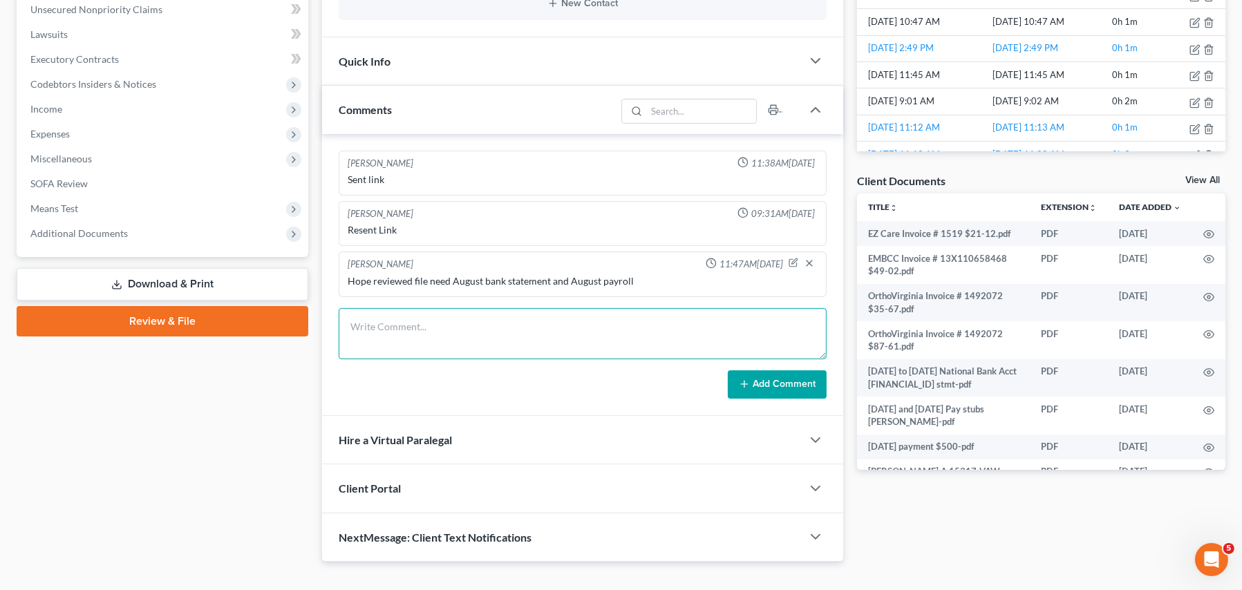
click at [427, 336] on textarea at bounding box center [583, 333] width 488 height 51
type textarea "Hope uploaded August pay stubs and bank stmt and invoices for OrthoVA, EZCare a…"
click at [766, 387] on button "Add Comment" at bounding box center [777, 384] width 99 height 29
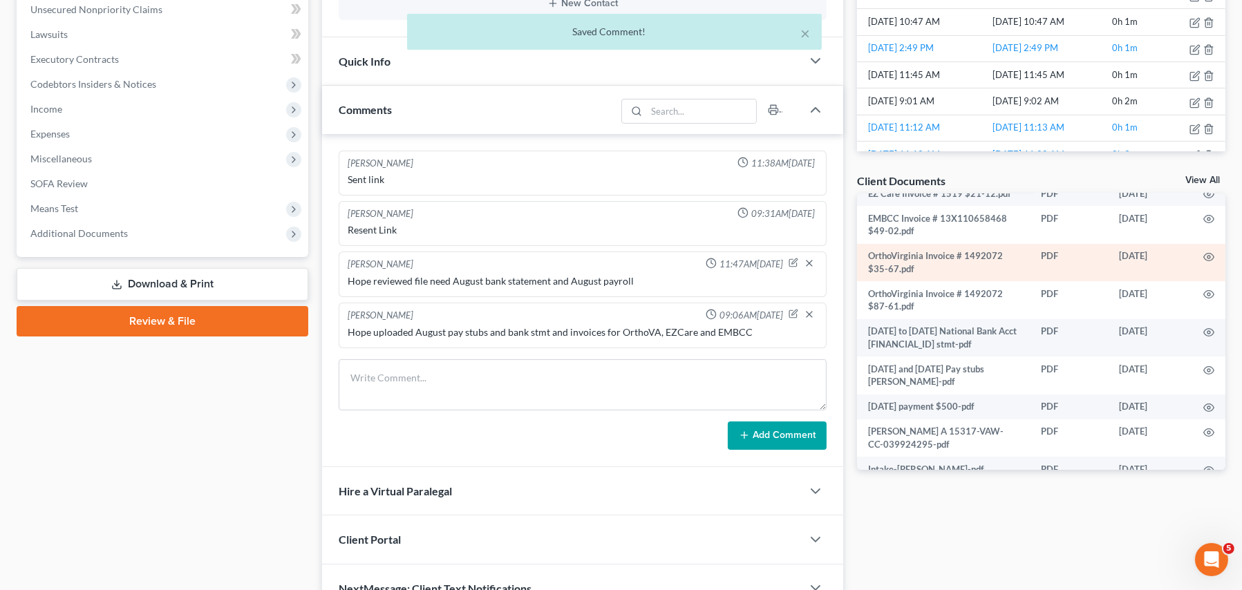
scroll to position [0, 0]
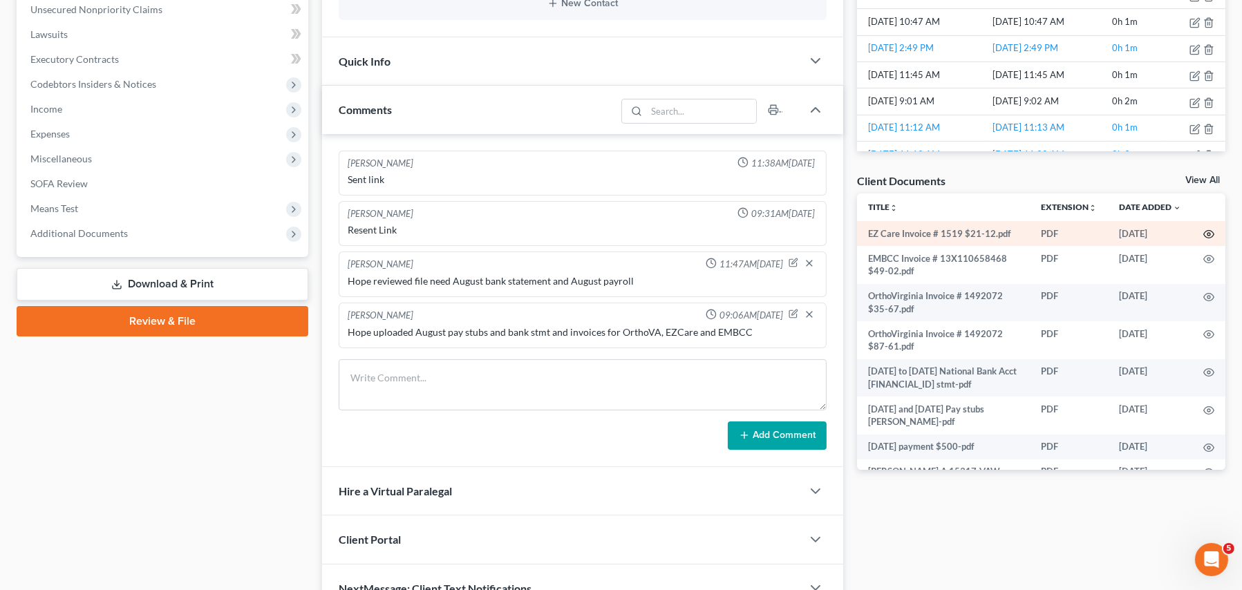
click at [1207, 234] on circle "button" at bounding box center [1208, 234] width 3 height 3
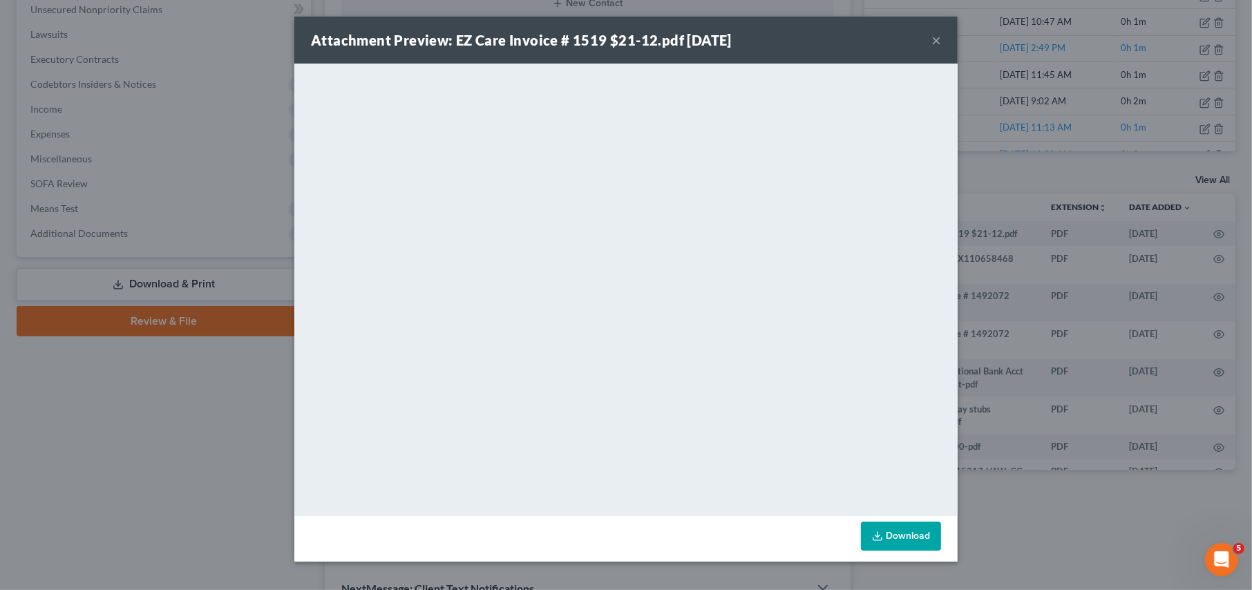
drag, startPoint x: 935, startPoint y: 44, endPoint x: 937, endPoint y: 55, distance: 11.9
click at [935, 44] on button "×" at bounding box center [936, 40] width 10 height 17
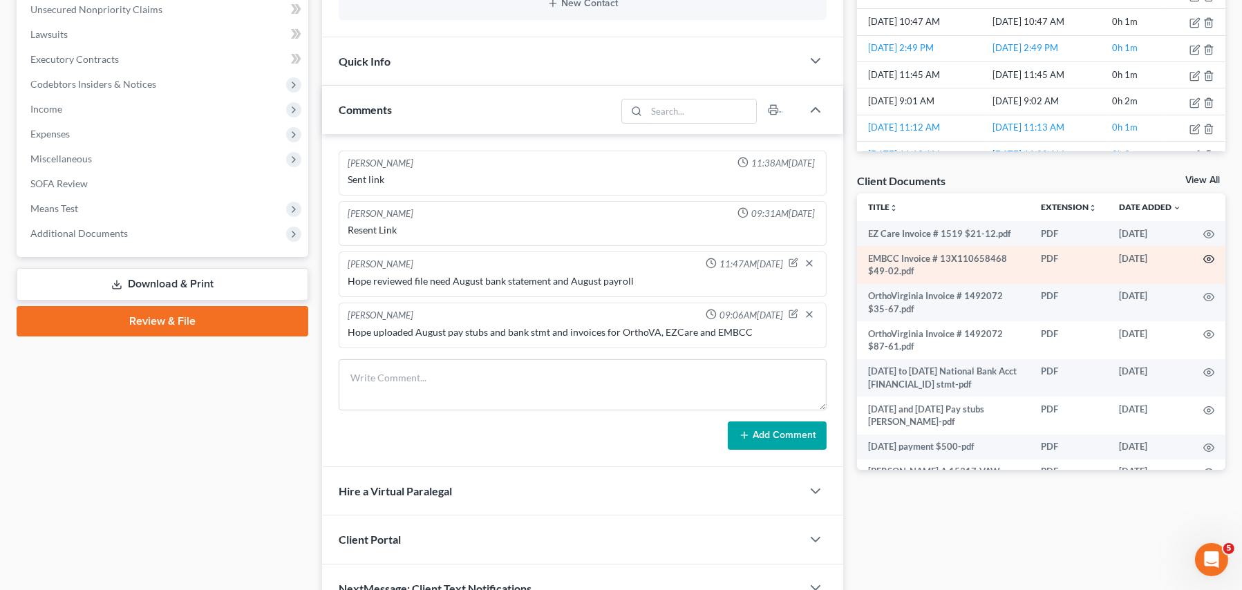
click at [1203, 256] on icon "button" at bounding box center [1208, 259] width 11 height 11
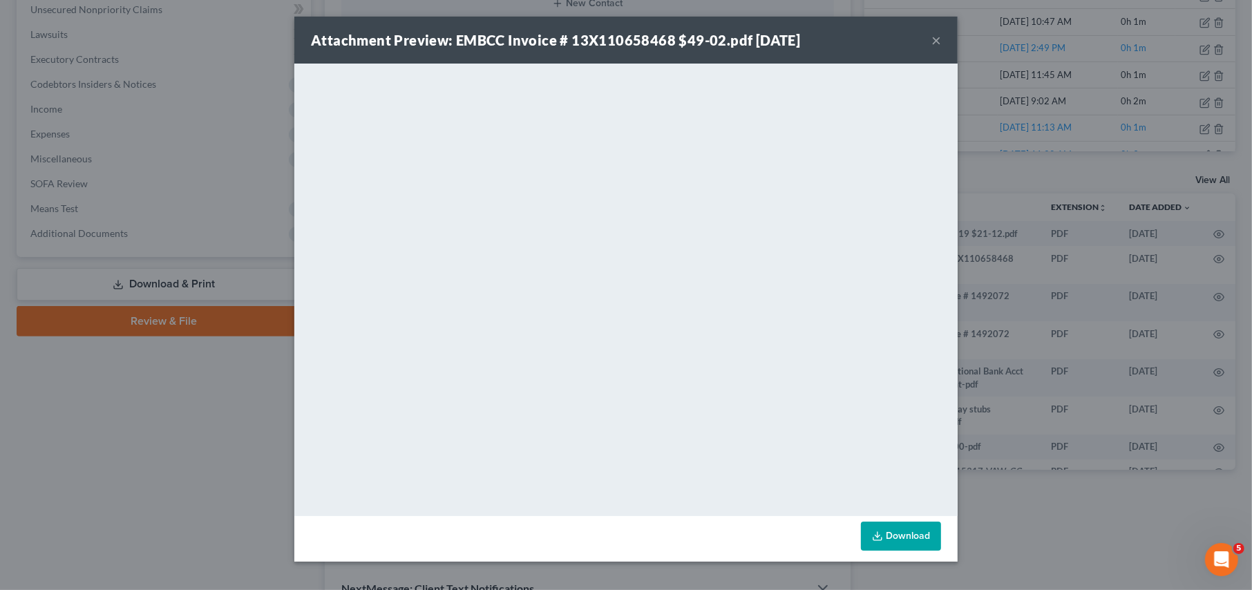
click at [935, 44] on button "×" at bounding box center [936, 40] width 10 height 17
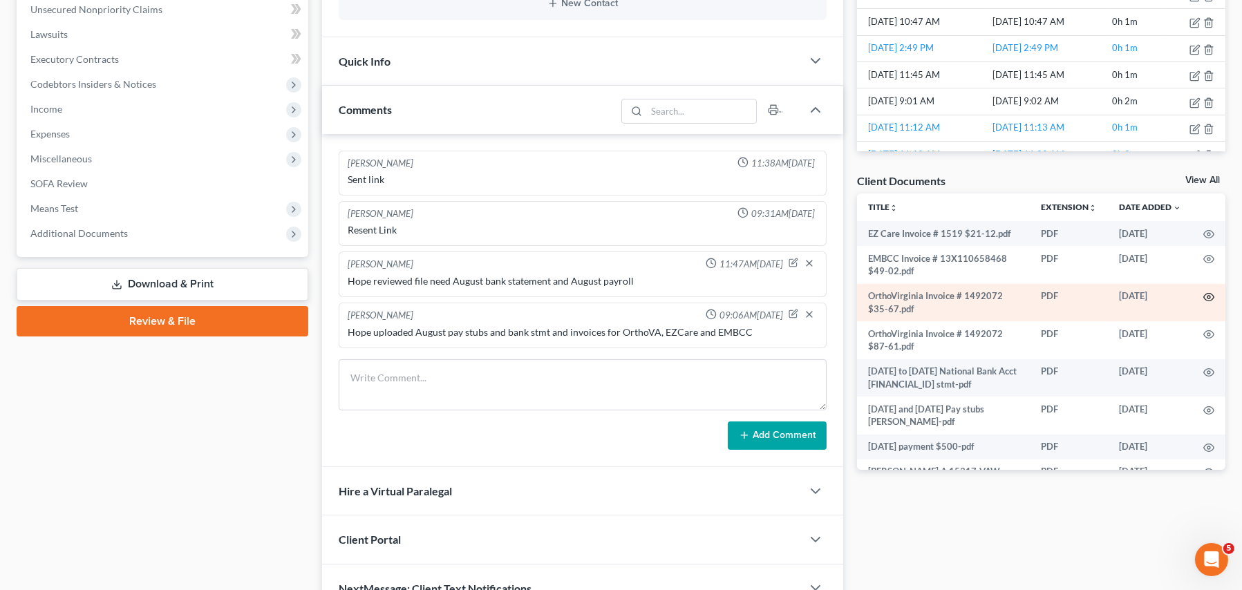
click at [1203, 296] on icon "button" at bounding box center [1208, 297] width 11 height 11
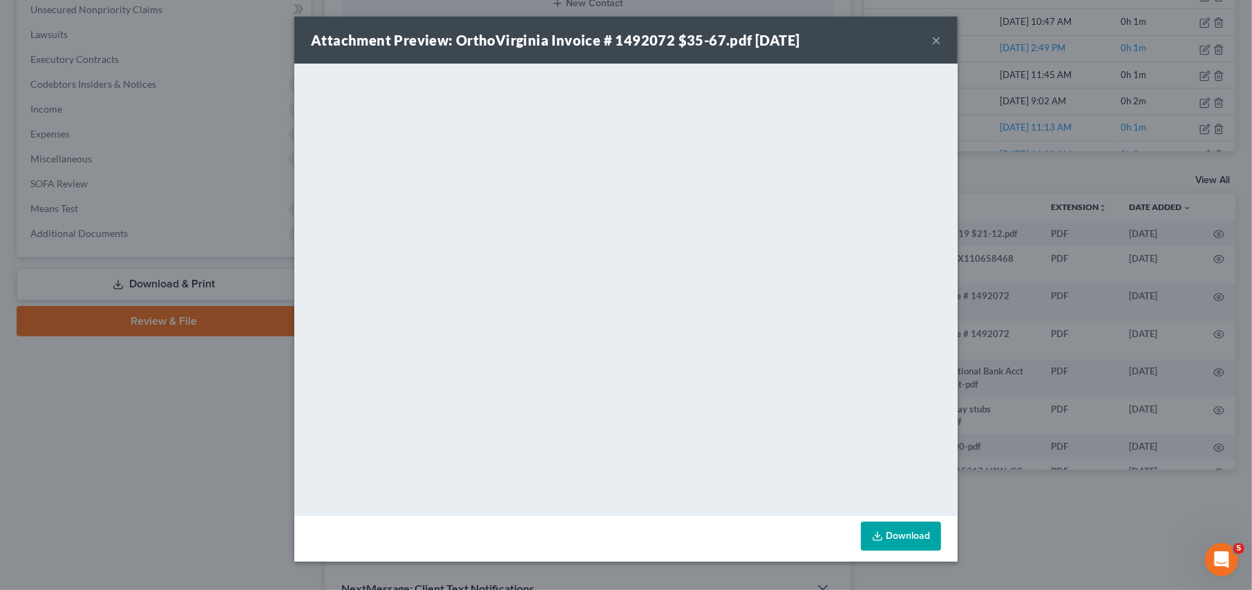
click at [941, 38] on div "Attachment Preview: OrthoVirginia Invoice # 1492072 $35-67.pdf 09/15/2025 ×" at bounding box center [625, 40] width 663 height 47
click at [939, 43] on button "×" at bounding box center [936, 40] width 10 height 17
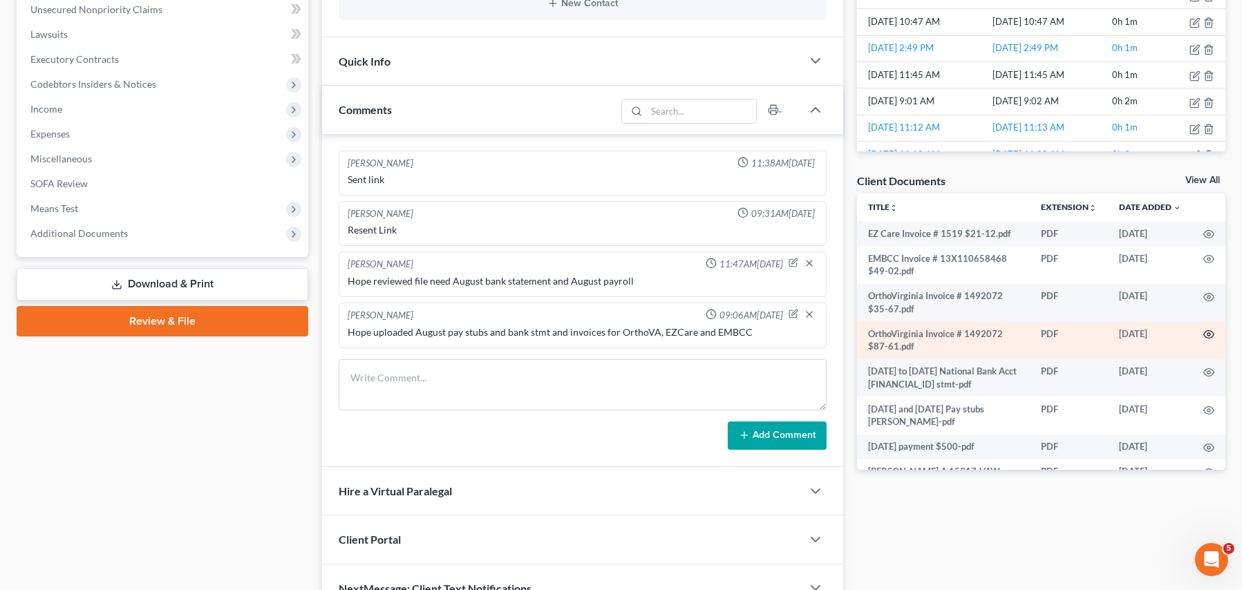
click at [1207, 333] on circle "button" at bounding box center [1208, 334] width 3 height 3
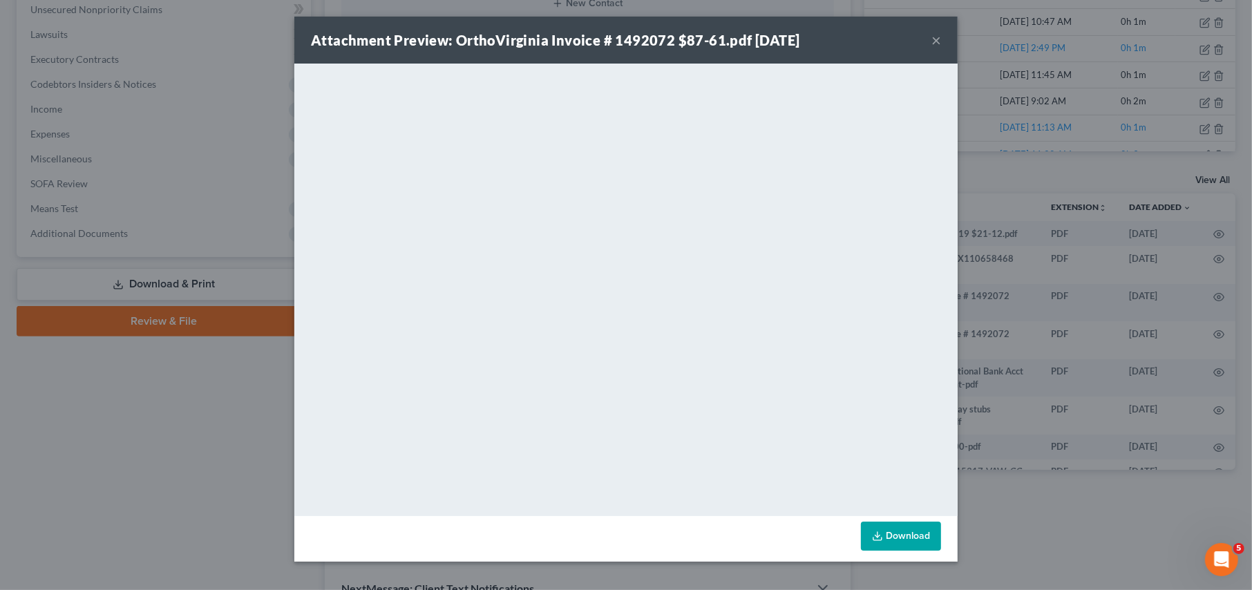
click at [935, 41] on button "×" at bounding box center [936, 40] width 10 height 17
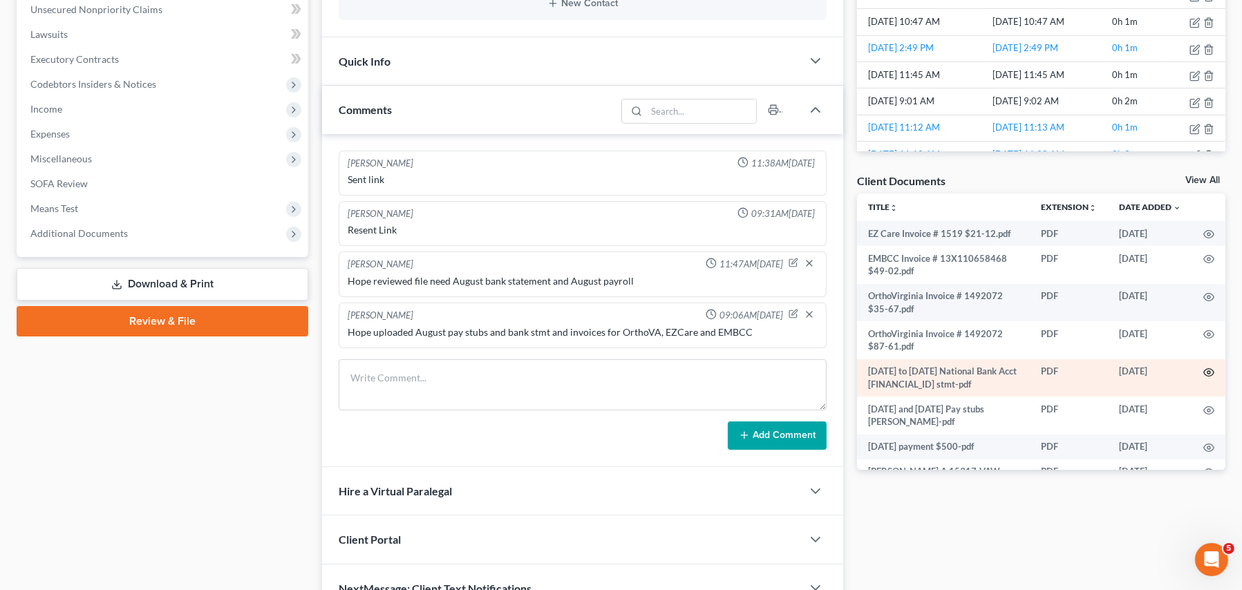
click at [1203, 370] on icon "button" at bounding box center [1208, 372] width 11 height 11
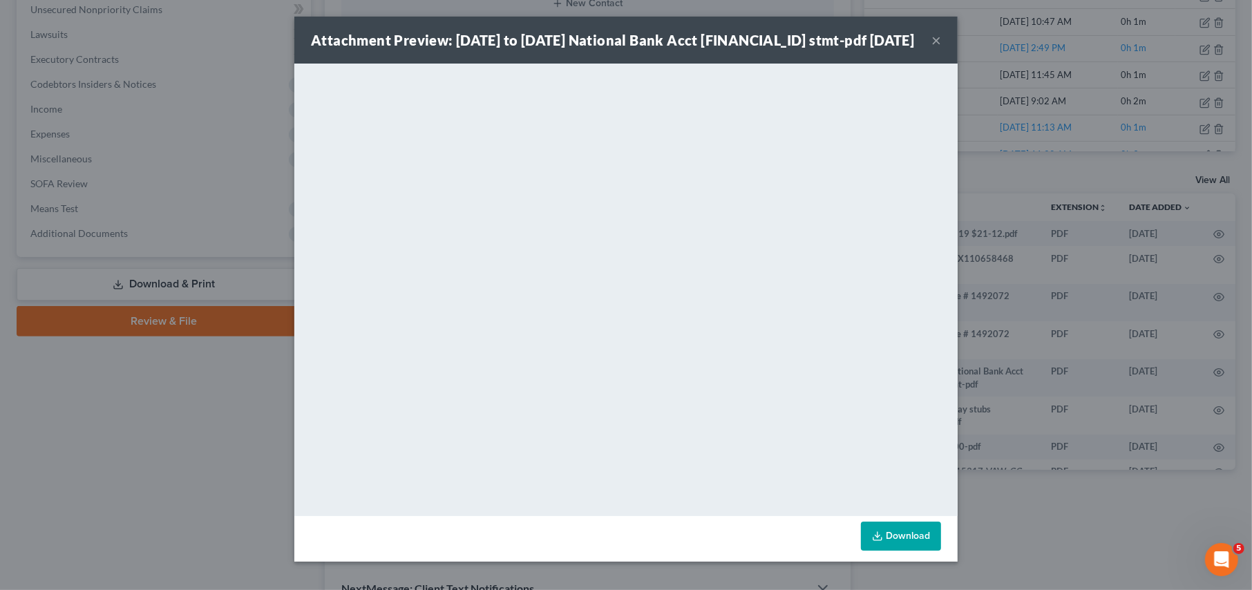
click at [931, 42] on button "×" at bounding box center [936, 40] width 10 height 17
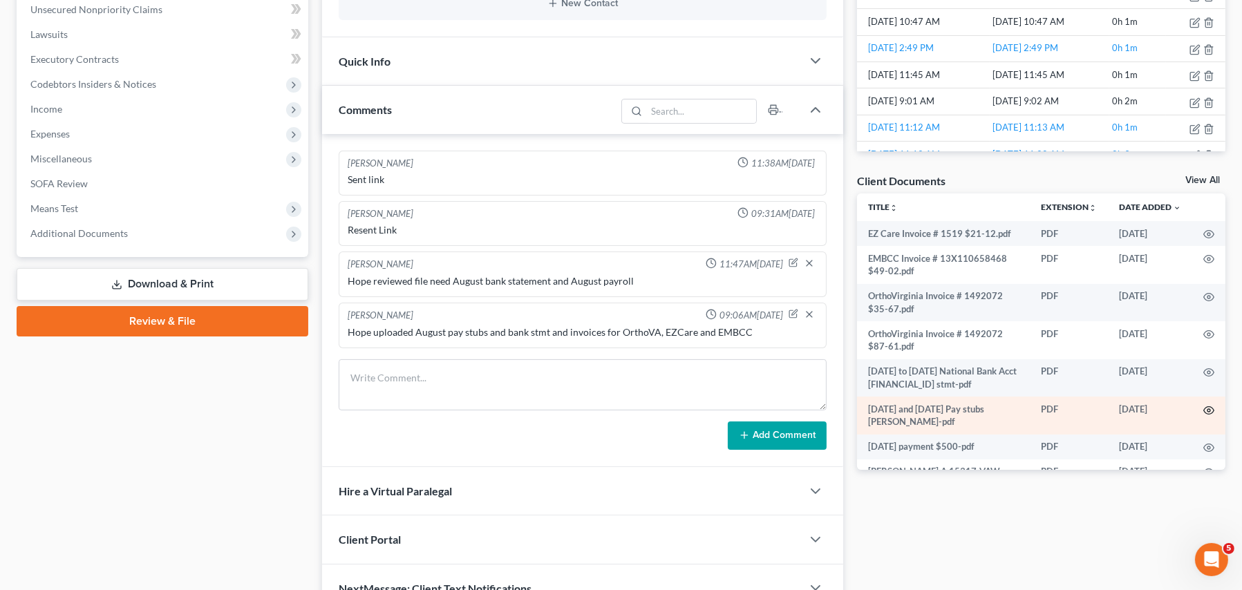
click at [1203, 410] on icon "button" at bounding box center [1208, 410] width 11 height 11
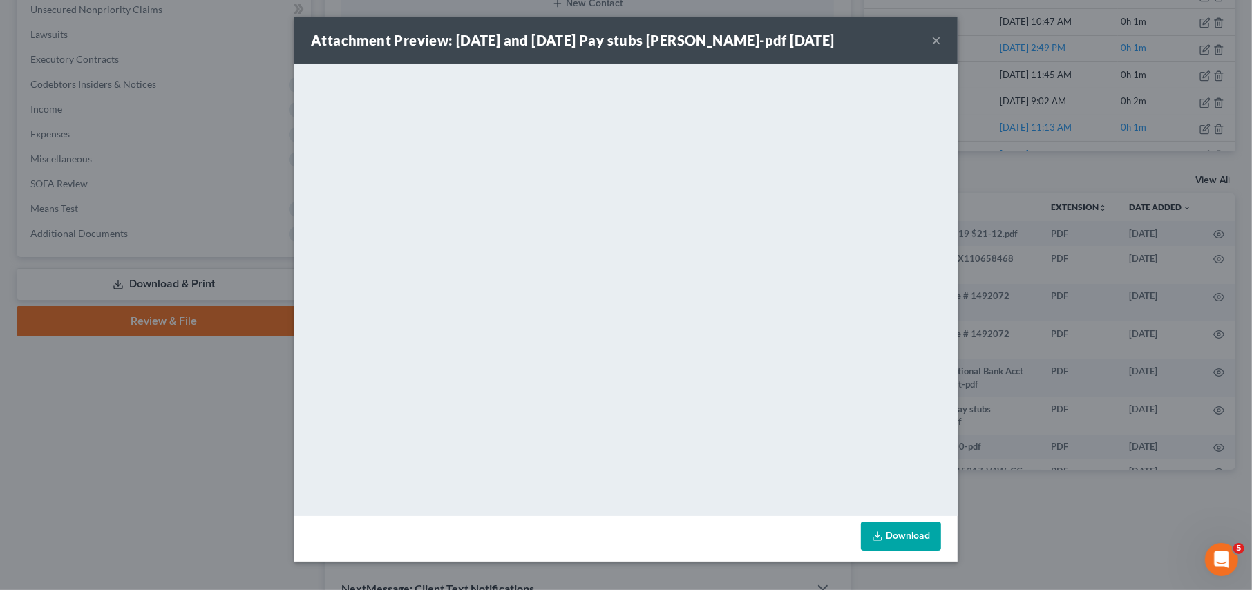
click at [941, 35] on div "Attachment Preview: 08-15-25 and 08-29-2025 Pay stubs DeHart-pdf 09/15/2025 ×" at bounding box center [625, 40] width 663 height 47
click at [934, 39] on button "×" at bounding box center [936, 40] width 10 height 17
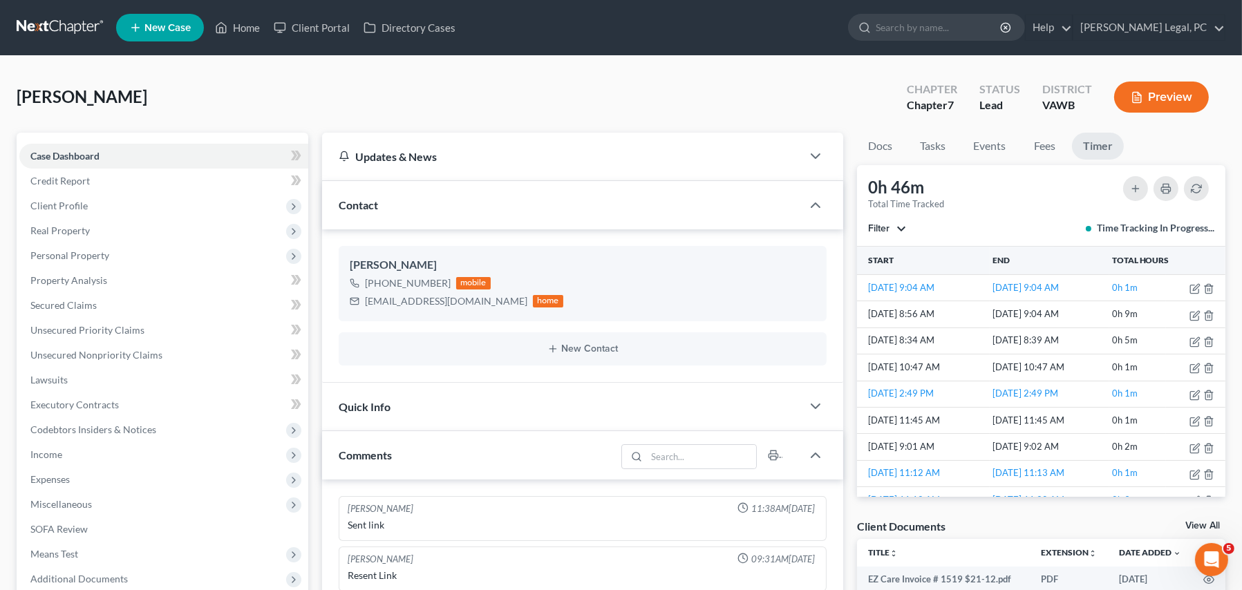
click at [89, 35] on link at bounding box center [61, 27] width 88 height 25
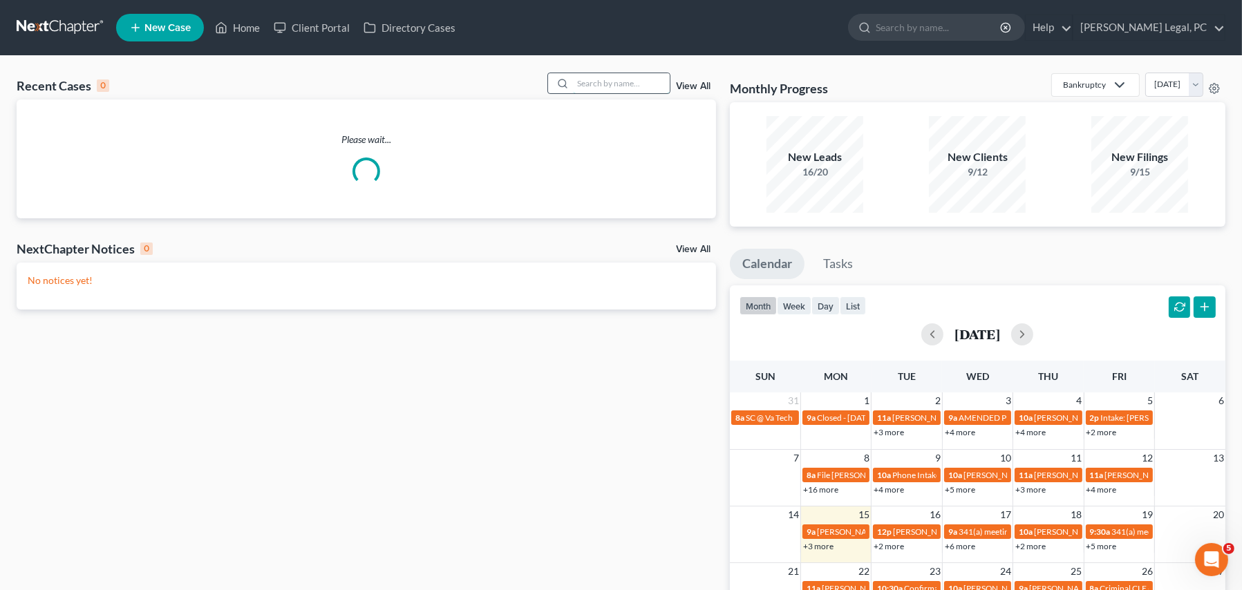
click at [591, 88] on input "search" at bounding box center [621, 83] width 97 height 20
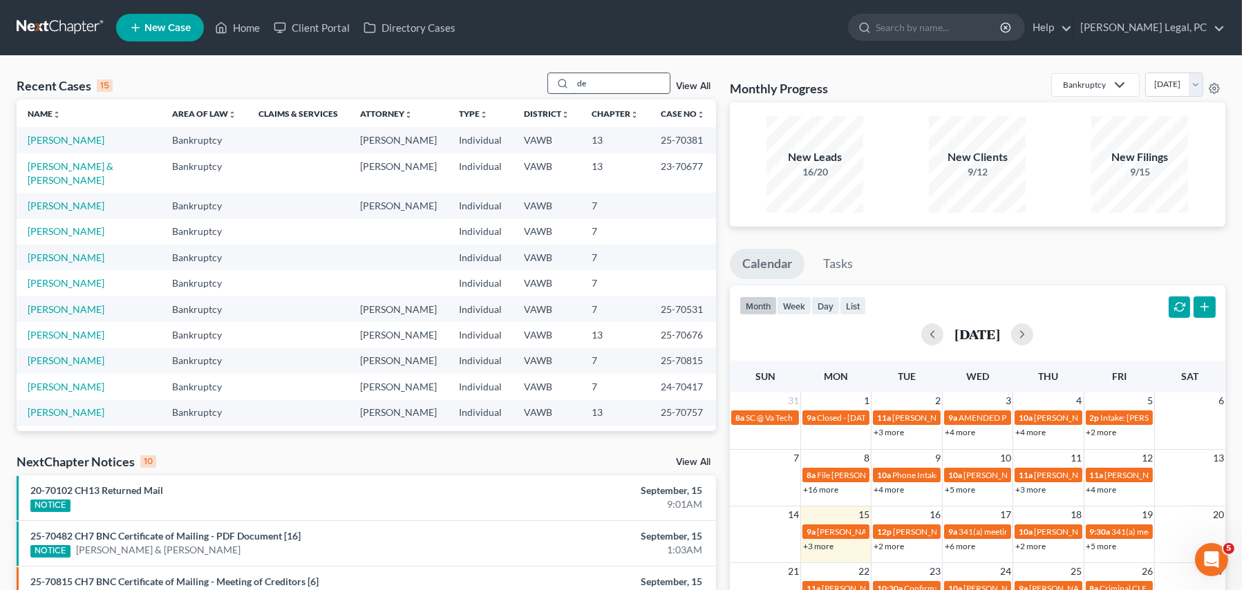
type input "d"
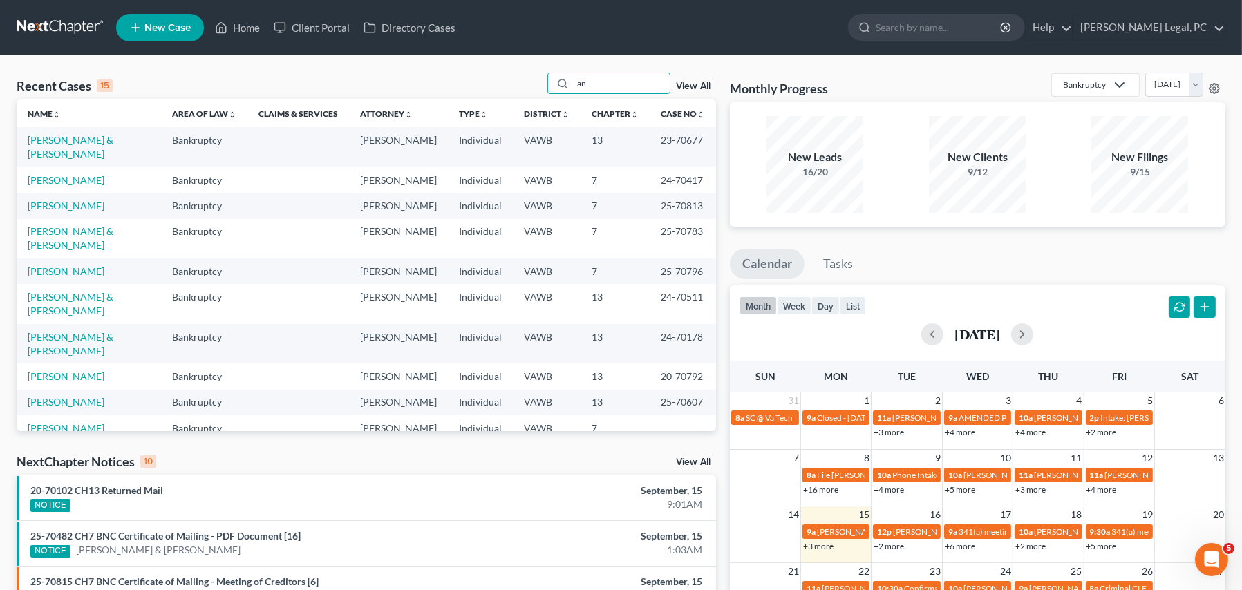
type input "a"
type input "[PERSON_NAME]"
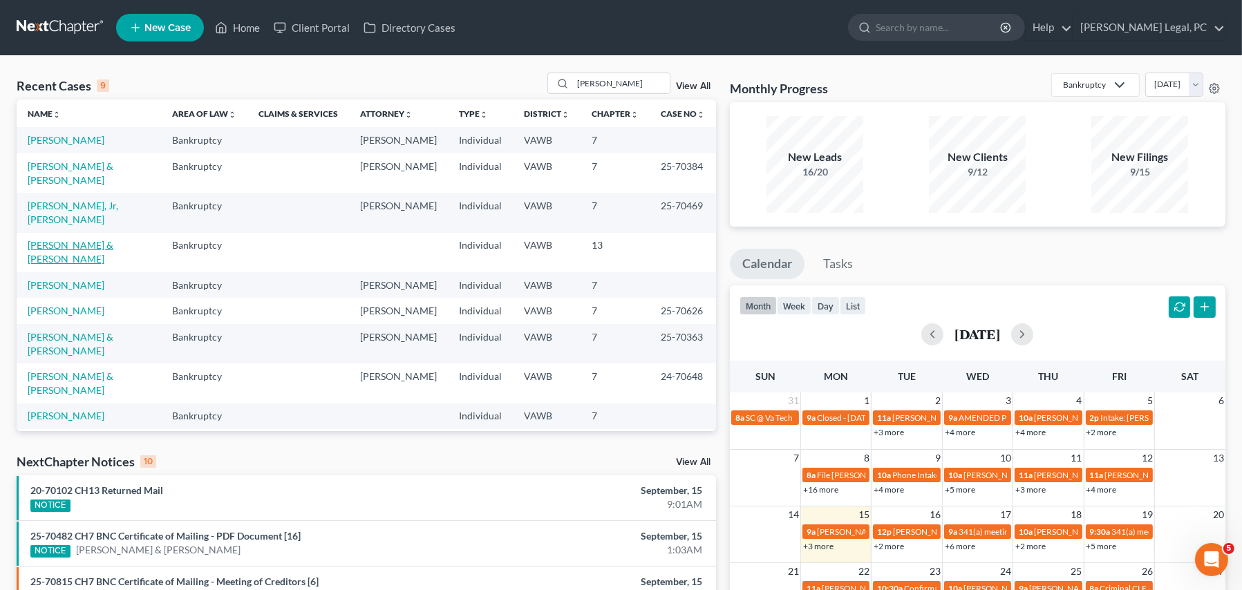
click at [113, 239] on link "[PERSON_NAME] & [PERSON_NAME]" at bounding box center [71, 252] width 86 height 26
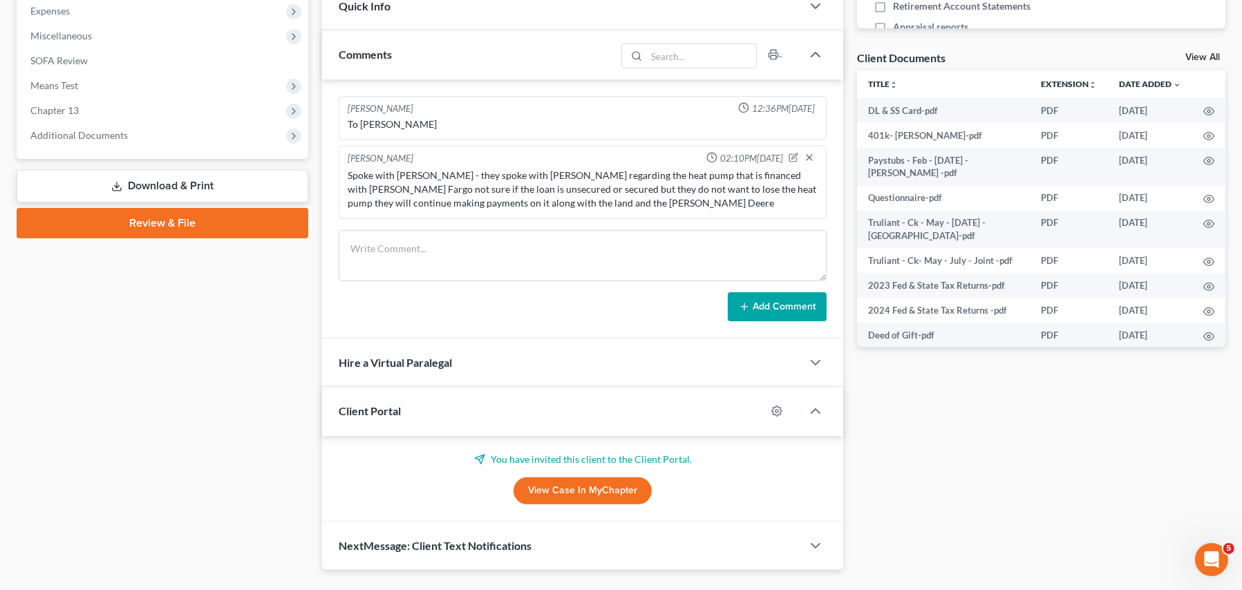
scroll to position [500, 0]
